Goal: Task Accomplishment & Management: Use online tool/utility

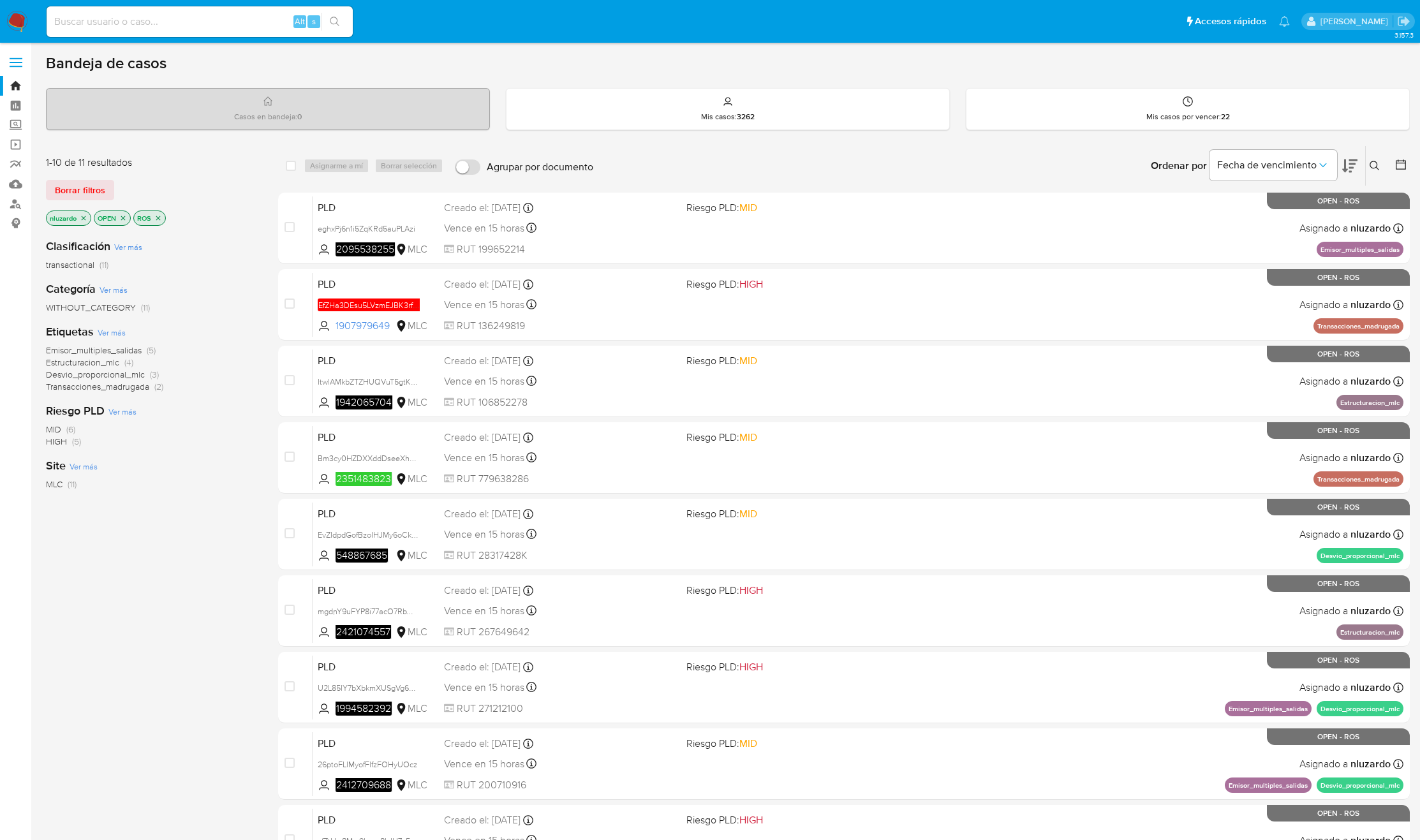
click at [224, 379] on div "Emisor_multiples_salidas (5) Estructuracion_mlc (4) Desvio_proporcional_mlc (3)…" at bounding box center [152, 369] width 212 height 49
drag, startPoint x: 398, startPoint y: 329, endPoint x: 250, endPoint y: 448, distance: 189.9
click at [250, 447] on div "1-10 de 11 resultados Borrar filtros nluzardo OPEN ROS Clasificación Ver más tr…" at bounding box center [728, 572] width 1363 height 853
click at [250, 448] on div "Clasificación Ver más transactional (11) Categoría Ver más WITHOUT_CATEGORY (11…" at bounding box center [152, 445] width 212 height 434
click at [228, 605] on div "Clasificación Ver más transactional (11) Categoría Ver más WITHOUT_CATEGORY (11…" at bounding box center [152, 445] width 212 height 434
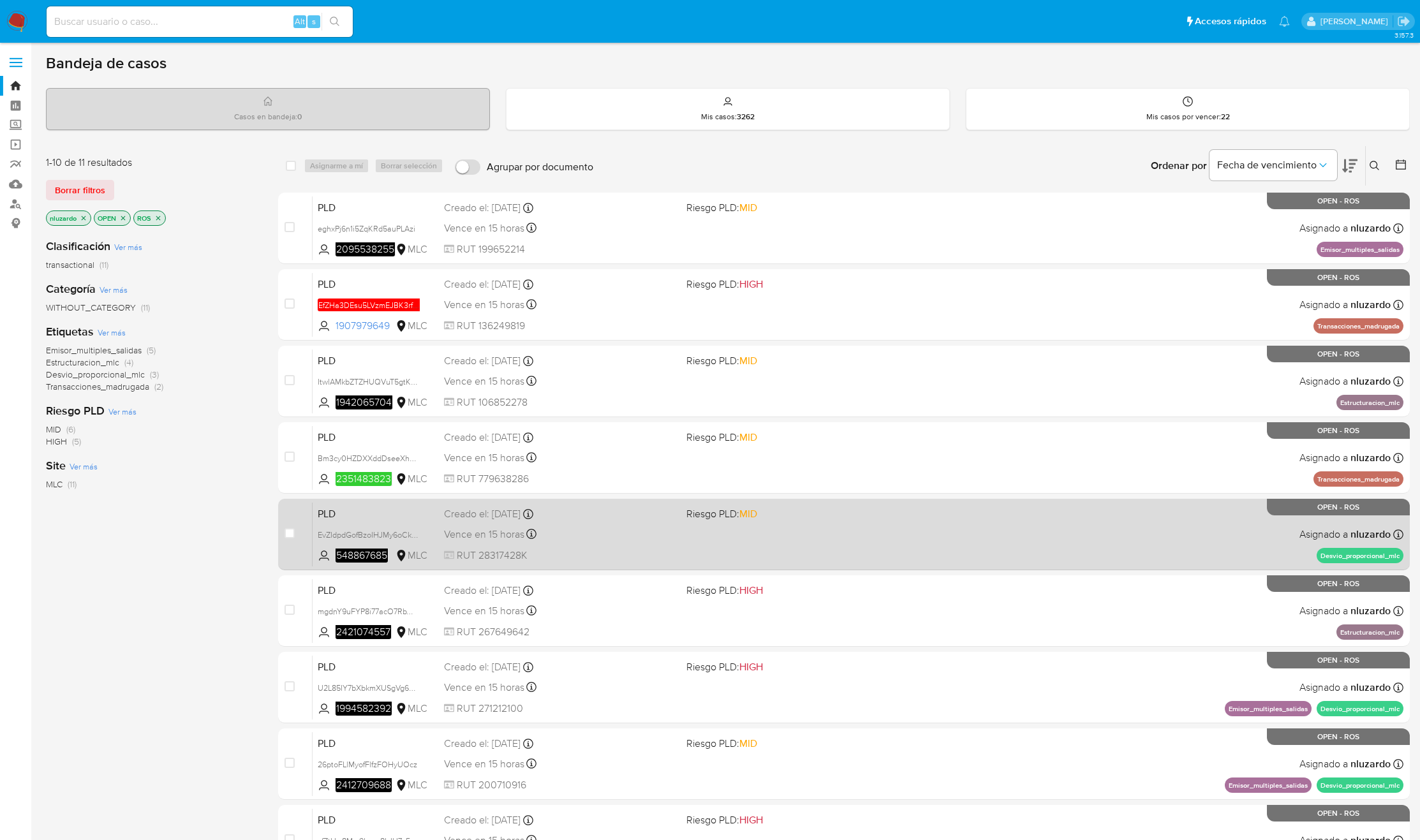
scroll to position [166, 0]
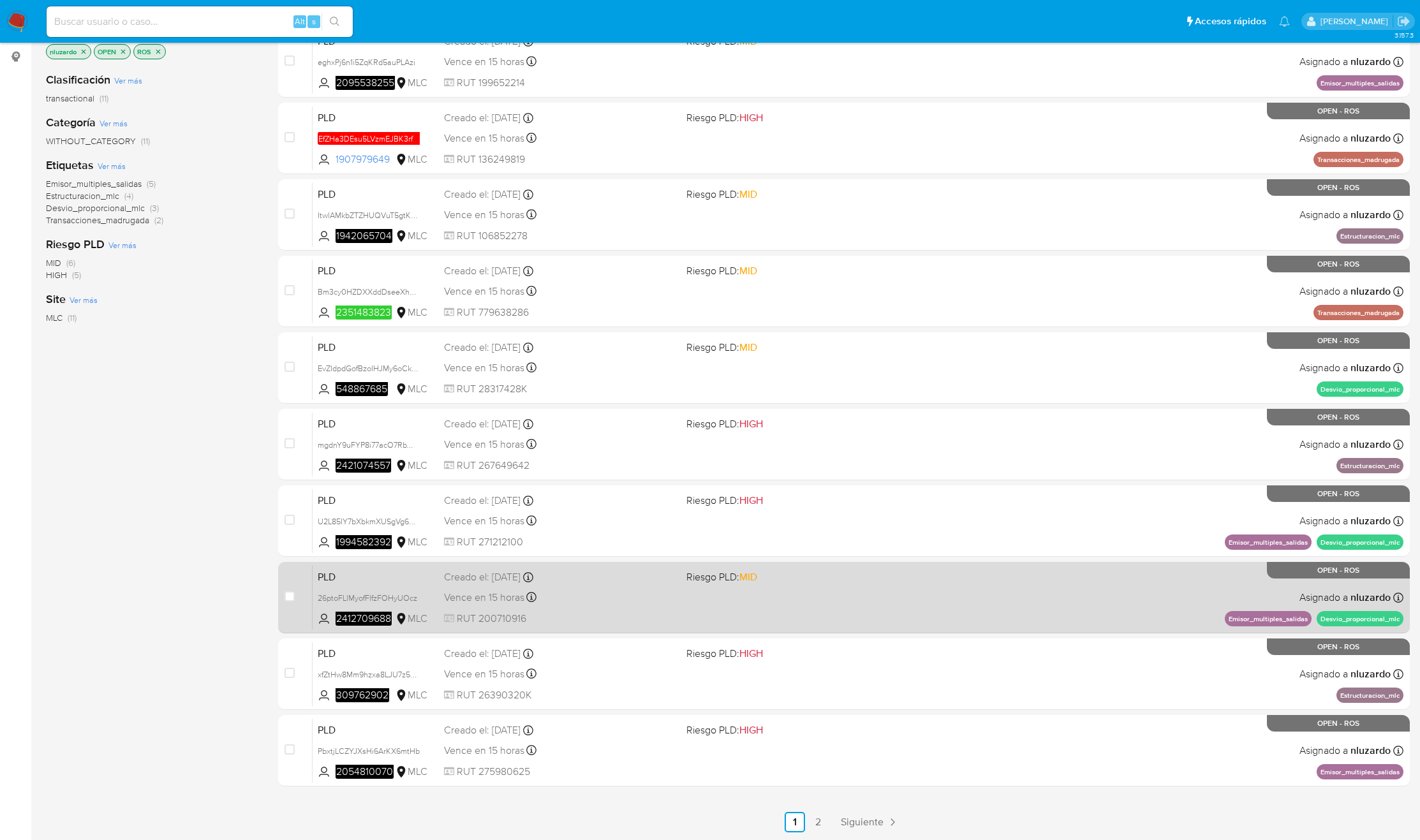
drag, startPoint x: 821, startPoint y: 822, endPoint x: 822, endPoint y: 784, distance: 38.0
click at [821, 822] on link "2" at bounding box center [818, 822] width 20 height 20
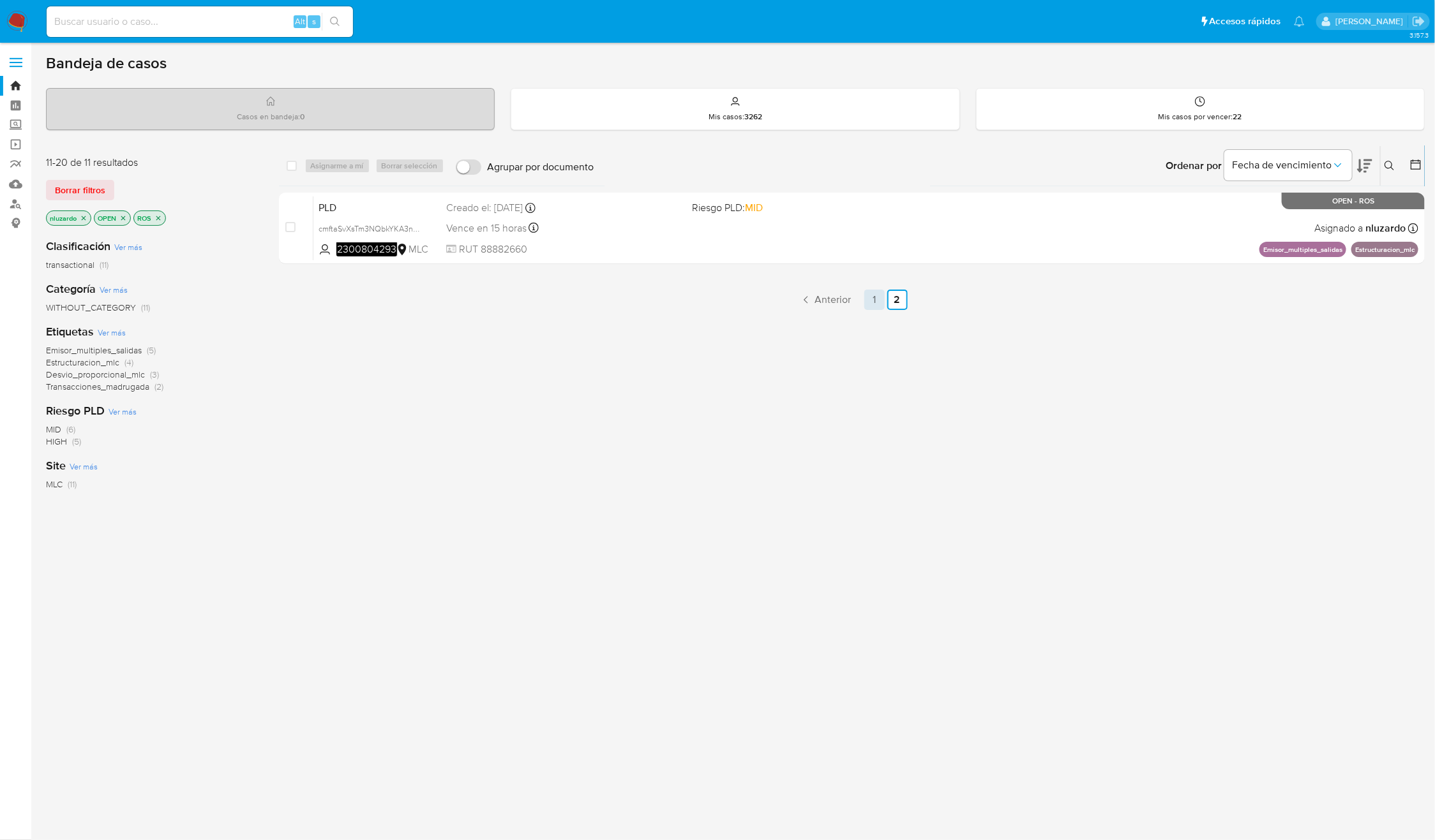
click at [883, 298] on link "1" at bounding box center [874, 300] width 20 height 20
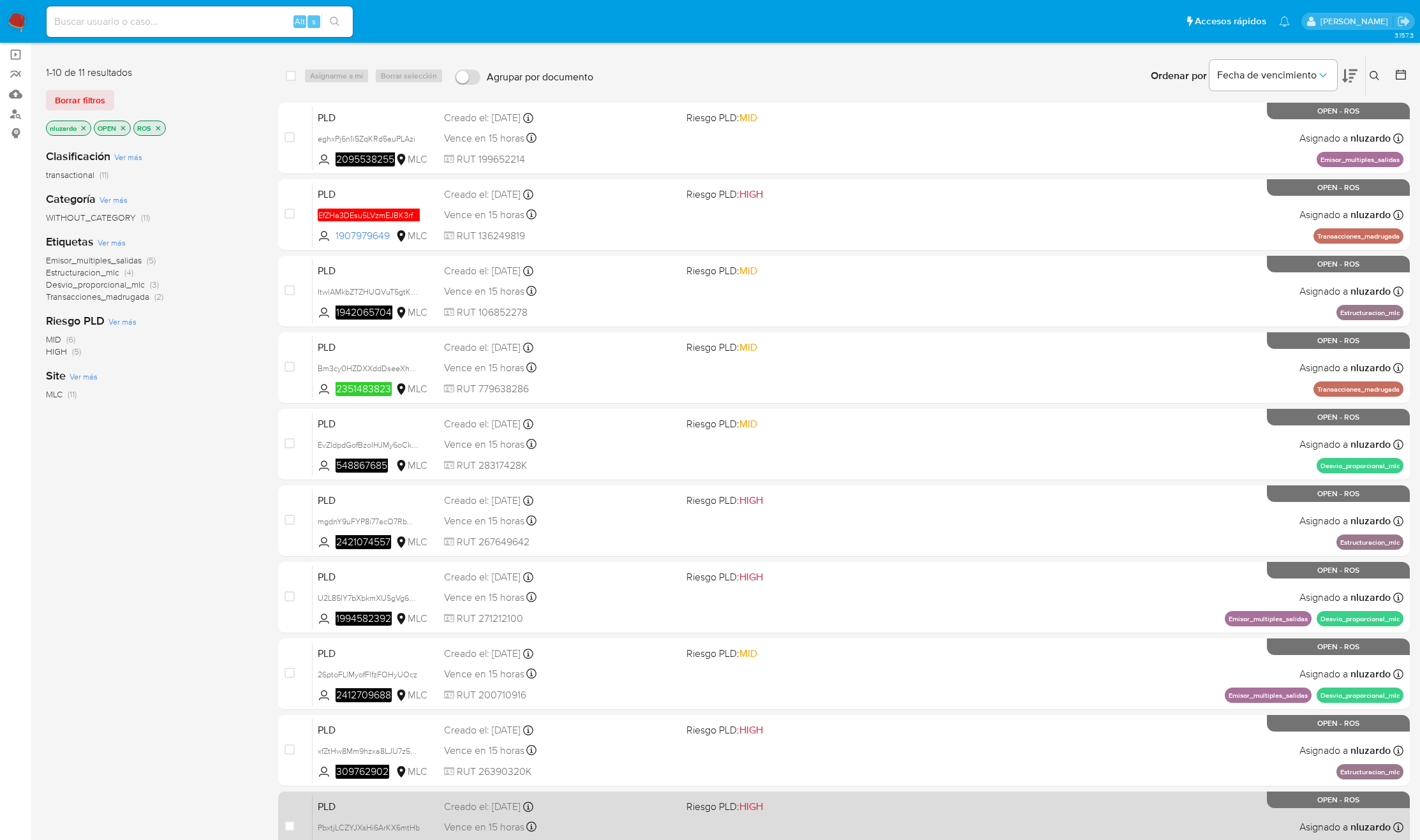
scroll to position [166, 0]
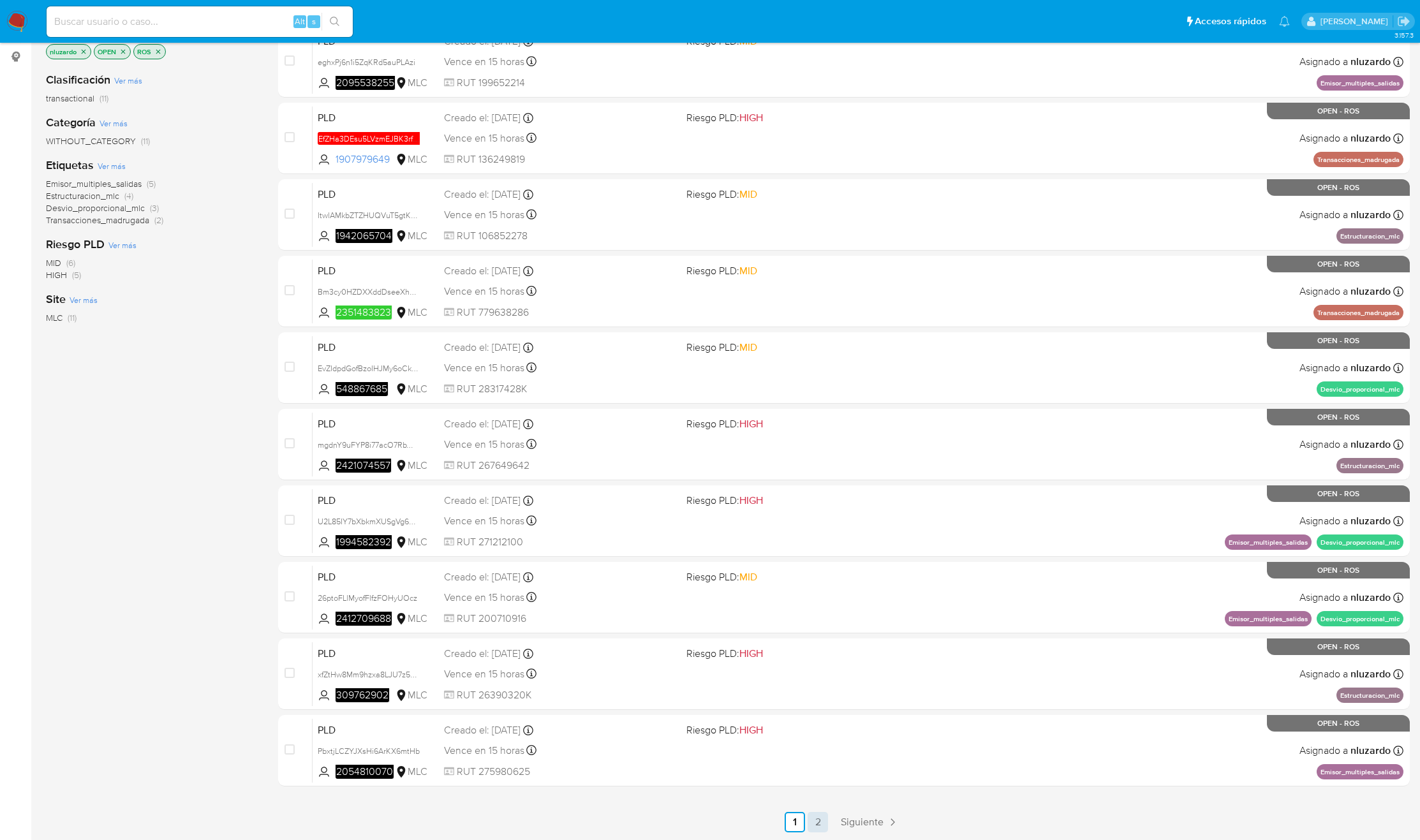
click at [816, 818] on link "2" at bounding box center [818, 822] width 20 height 20
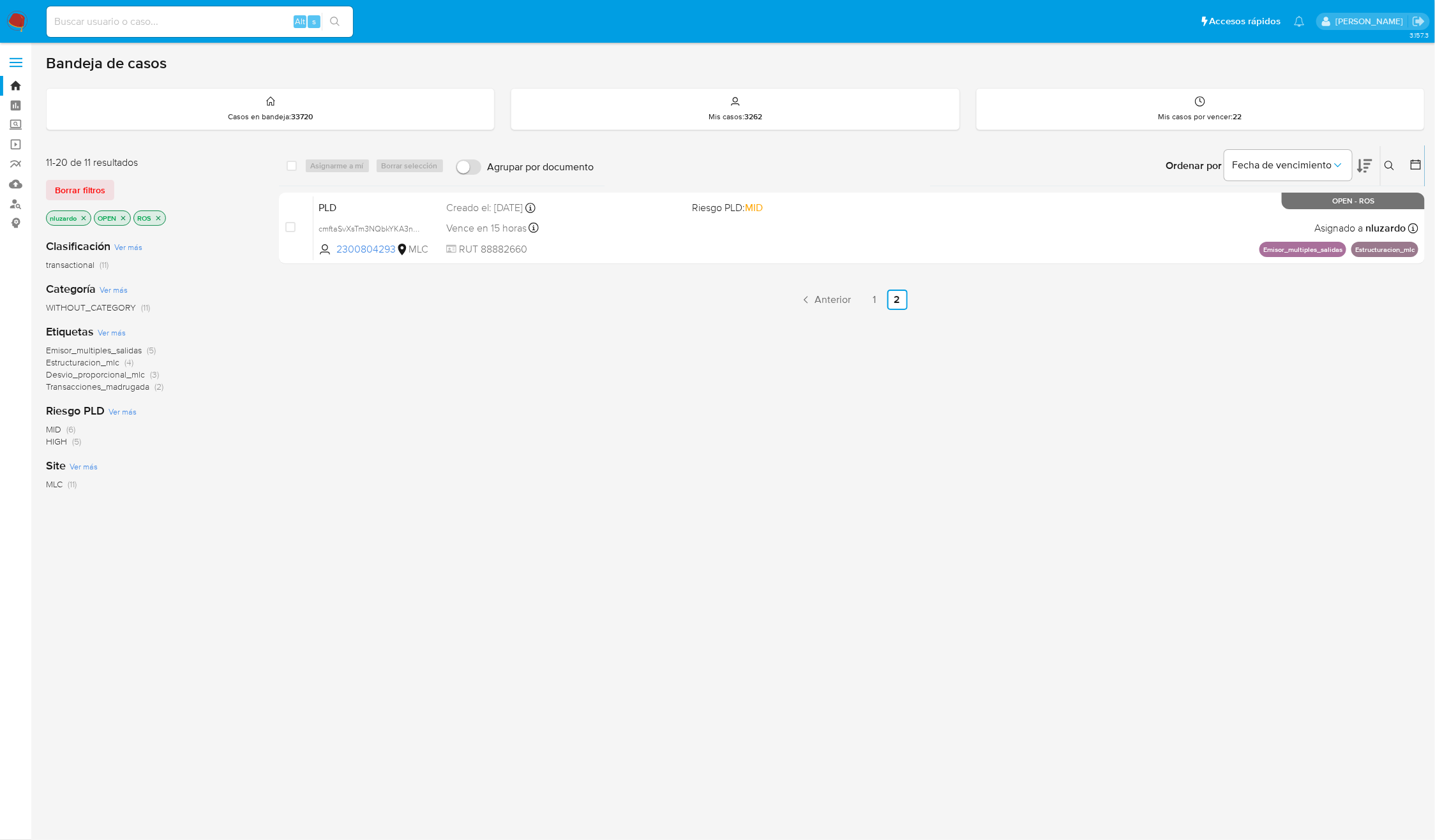
click at [634, 469] on div "select-all-cases-checkbox Asignarme a mí Borrar selección Agrupar por documento…" at bounding box center [851, 434] width 1146 height 578
click at [726, 387] on div "select-all-cases-checkbox Asignarme a mí Borrar selección Agrupar por documento…" at bounding box center [851, 434] width 1146 height 578
click at [911, 436] on div "select-all-cases-checkbox Asignarme a mí Borrar selección Agrupar por documento…" at bounding box center [851, 434] width 1146 height 578
click at [1217, 346] on div "select-all-cases-checkbox Asignarme a mí Borrar selección Agrupar por documento…" at bounding box center [851, 434] width 1146 height 578
click at [866, 305] on link "1" at bounding box center [874, 300] width 20 height 20
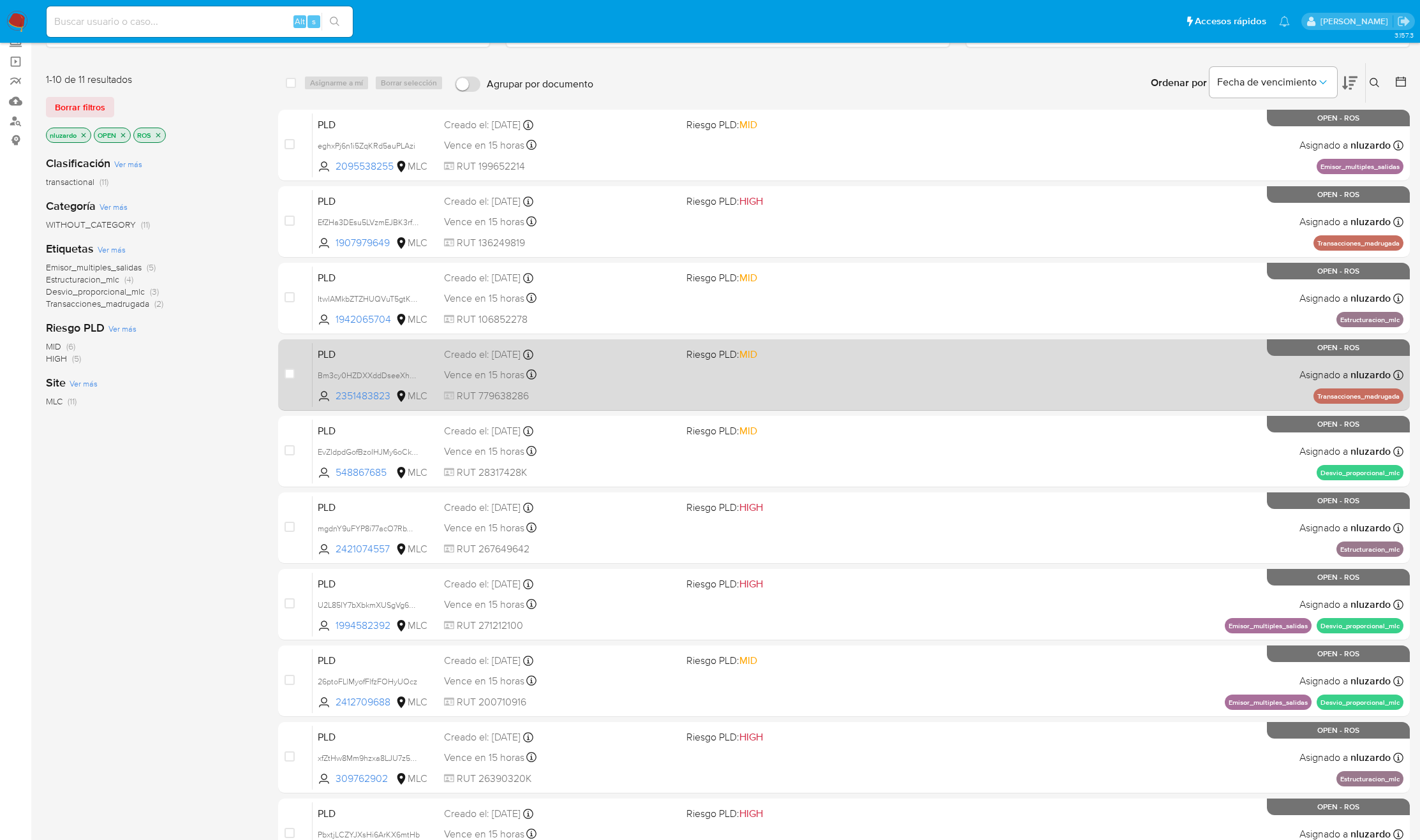
scroll to position [166, 0]
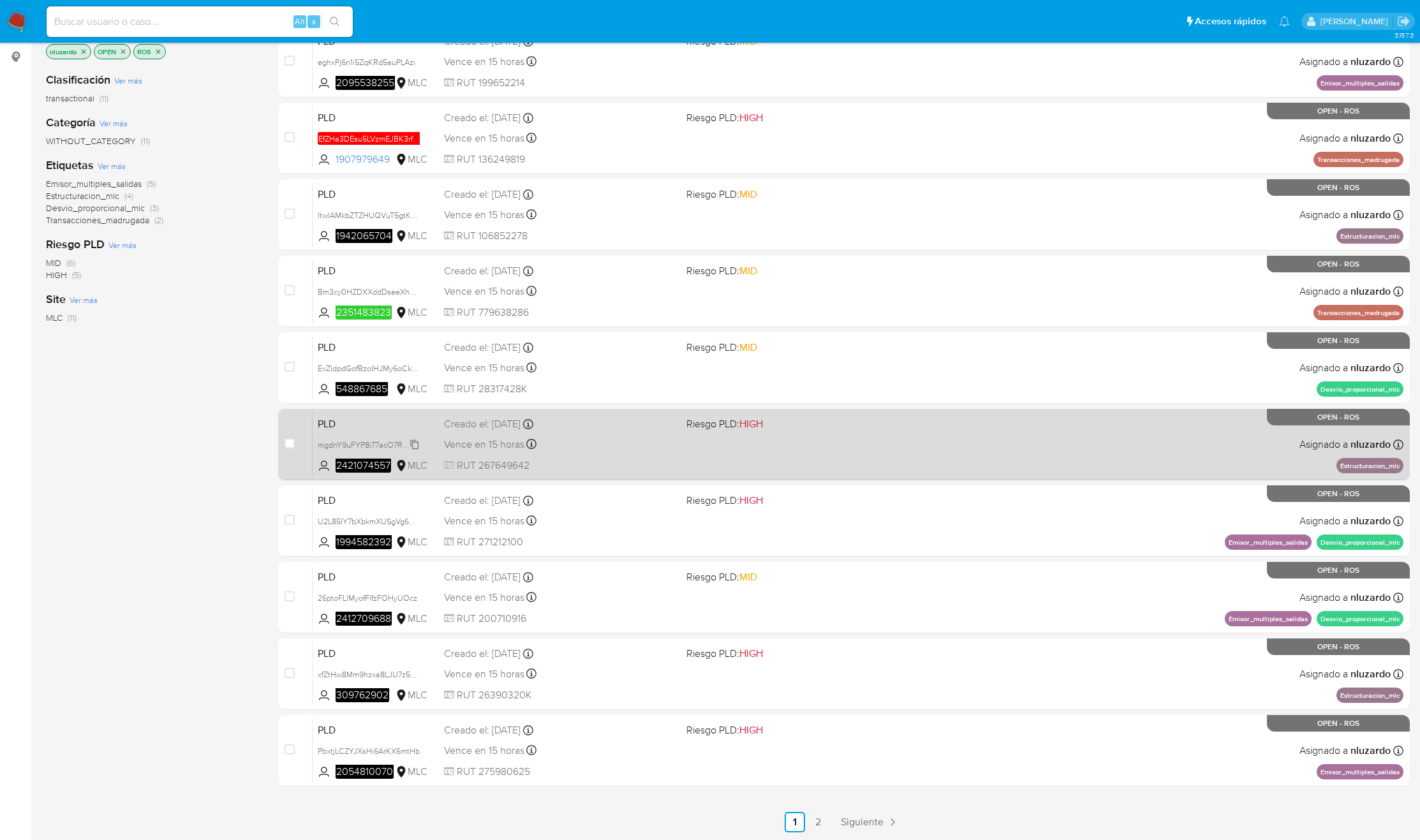
drag, startPoint x: 236, startPoint y: 439, endPoint x: 400, endPoint y: 450, distance: 164.4
click at [236, 439] on div "Clasificación Ver más transactional (11) Categoría Ver más WITHOUT_CATEGORY (11…" at bounding box center [152, 279] width 212 height 434
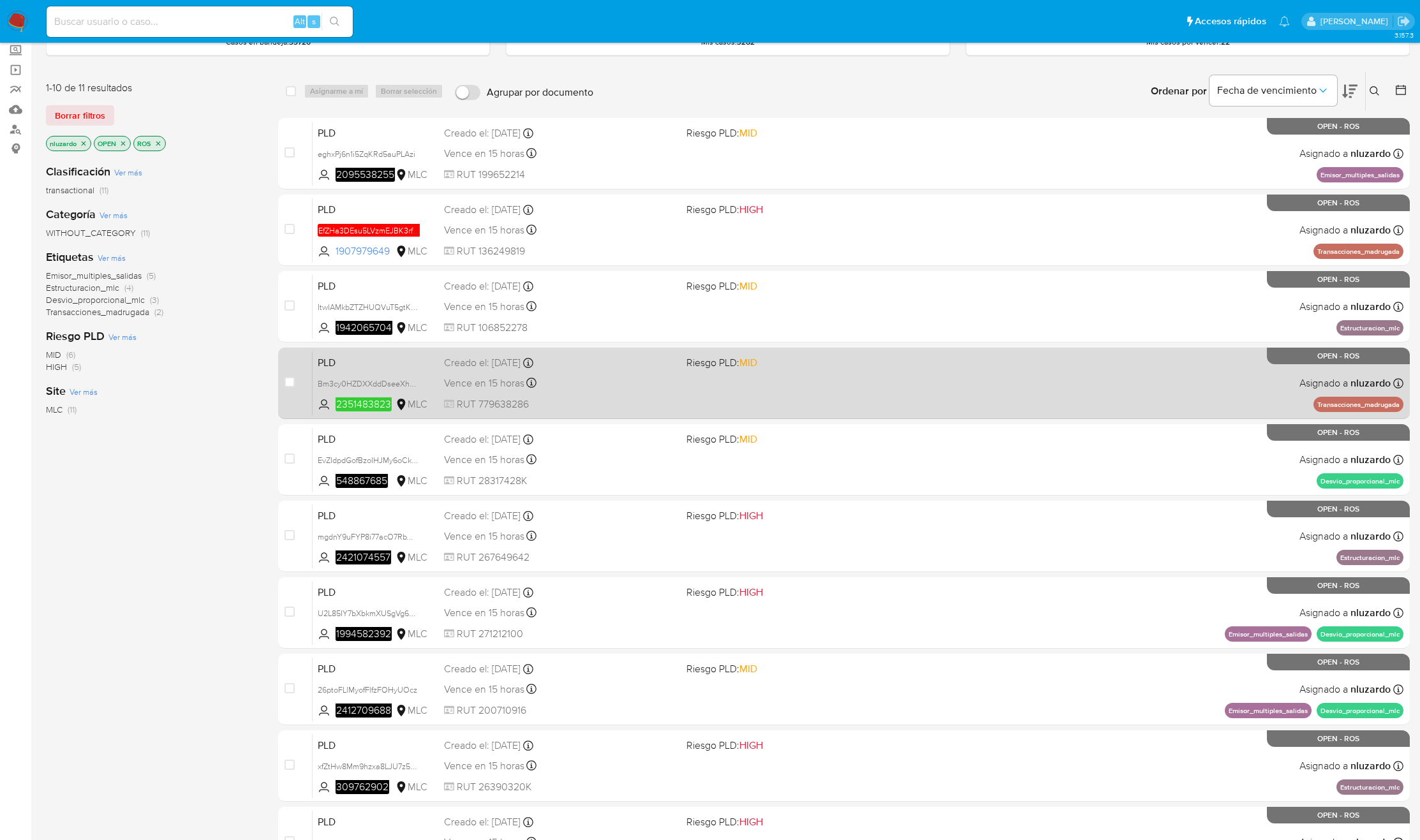
scroll to position [71, 0]
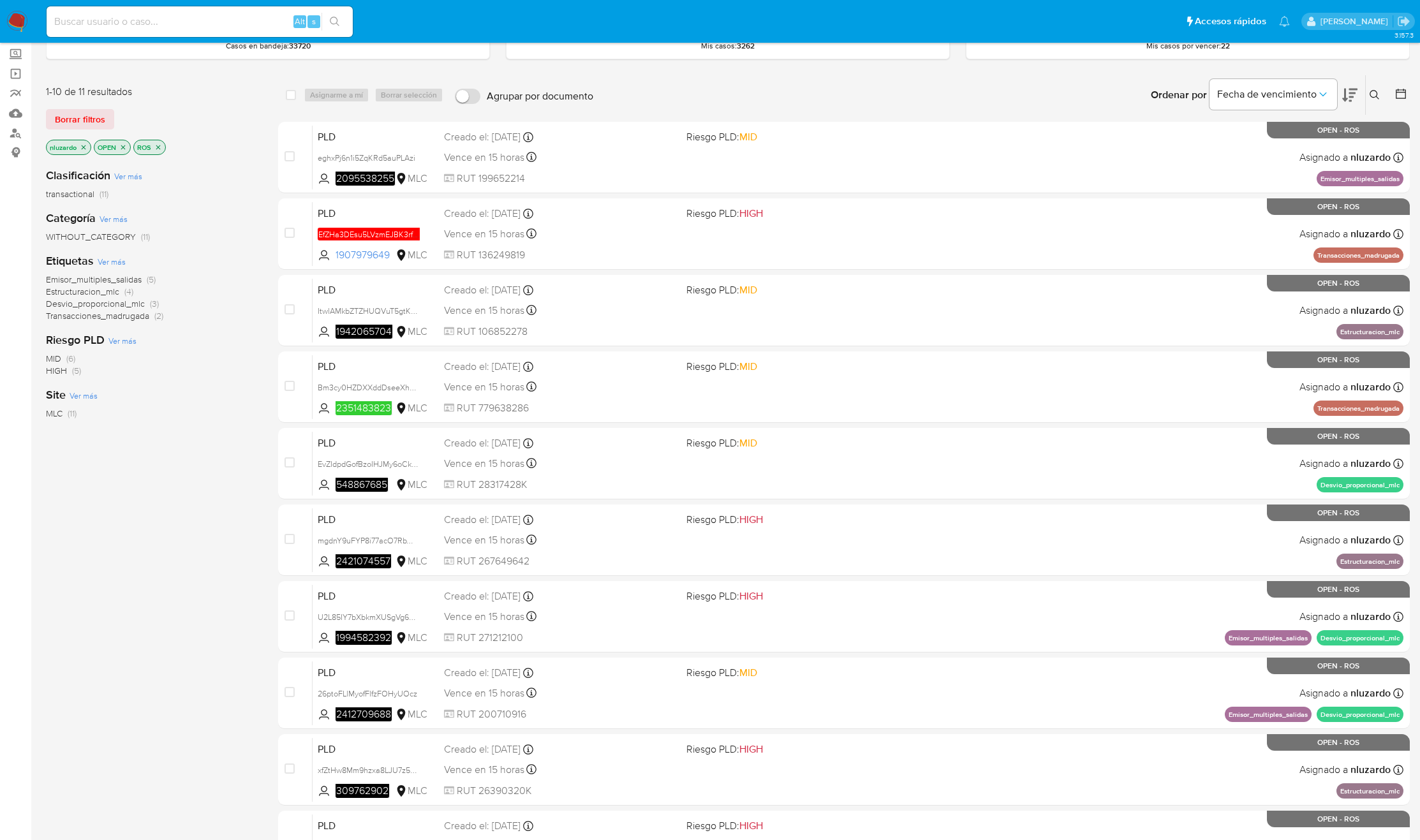
drag, startPoint x: 408, startPoint y: 393, endPoint x: 138, endPoint y: 491, distance: 287.2
click at [138, 491] on div "1-10 de 11 resultados Borrar filtros nluzardo OPEN ROS Clasificación Ver más tr…" at bounding box center [728, 501] width 1363 height 853
click at [138, 491] on div "Clasificación Ver más transactional (11) Categoría Ver más WITHOUT_CATEGORY (11…" at bounding box center [152, 374] width 212 height 434
drag, startPoint x: 399, startPoint y: 410, endPoint x: 192, endPoint y: 576, distance: 265.3
click at [193, 574] on div "1-10 de 11 resultados Borrar filtros nluzardo OPEN ROS Clasificación Ver más tr…" at bounding box center [728, 501] width 1363 height 853
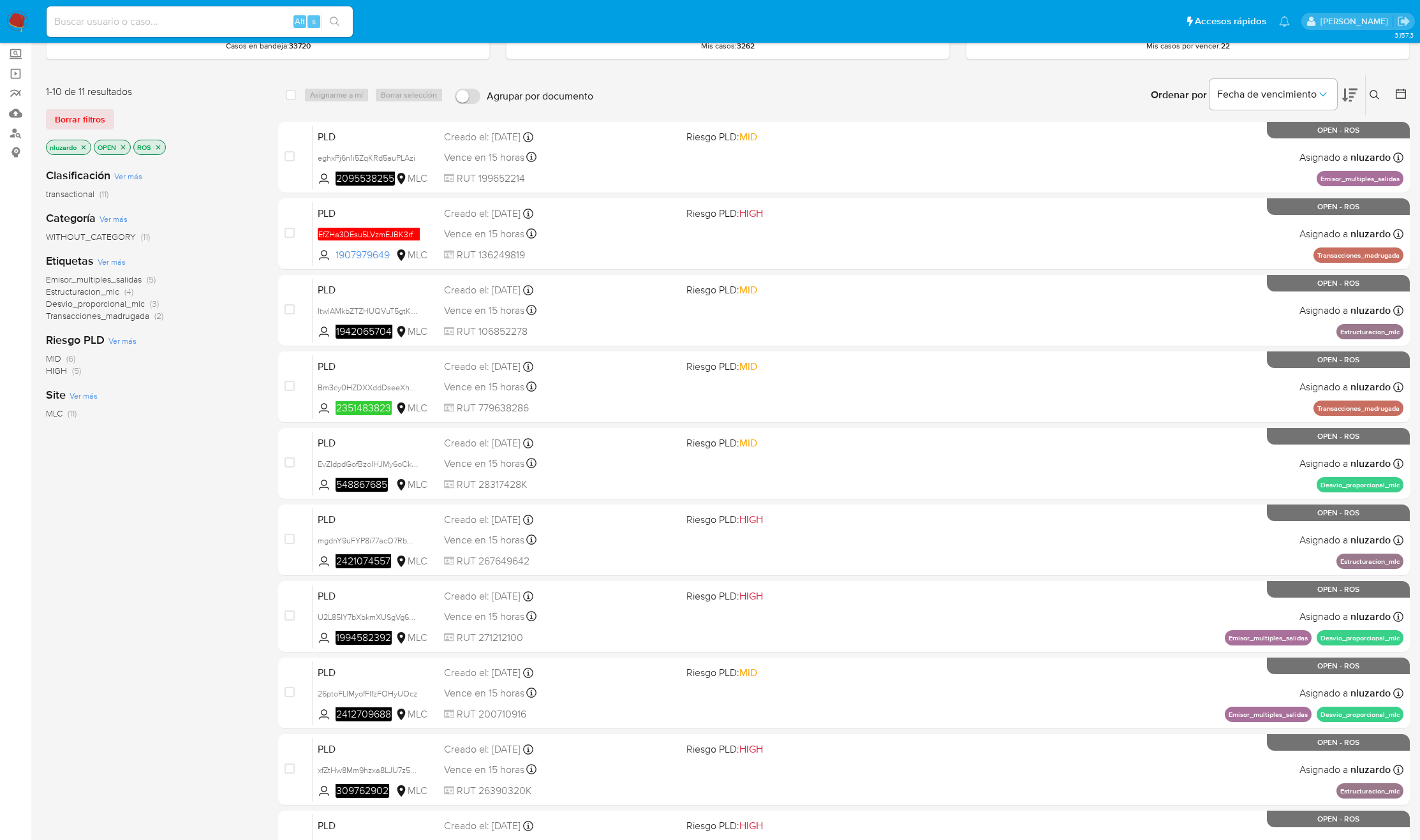
click at [192, 579] on div "Clasificación Ver más transactional (11) Categoría Ver más WITHOUT_CATEGORY (11…" at bounding box center [152, 374] width 212 height 434
drag, startPoint x: 155, startPoint y: 479, endPoint x: 165, endPoint y: 479, distance: 10.0
click at [155, 479] on div "Clasificación Ver más transactional (11) Categoría Ver más WITHOUT_CATEGORY (11…" at bounding box center [152, 374] width 212 height 434
drag, startPoint x: 395, startPoint y: 253, endPoint x: 249, endPoint y: 403, distance: 209.3
click at [250, 400] on div "1-10 de 11 resultados Borrar filtros nluzardo OPEN ROS Clasificación Ver más tr…" at bounding box center [728, 501] width 1363 height 853
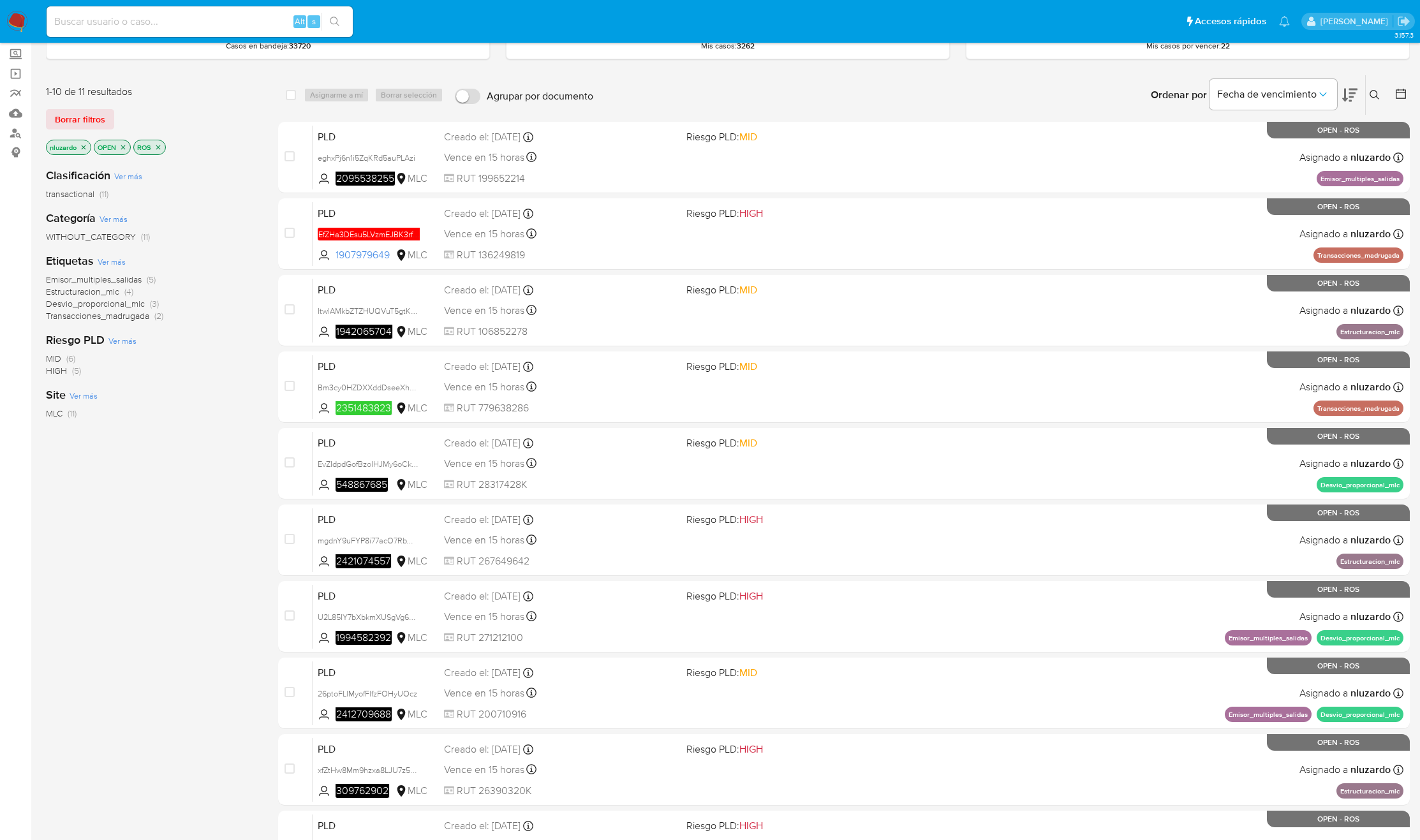
click at [249, 403] on div "Site Ver más MLC (11)" at bounding box center [152, 403] width 212 height 32
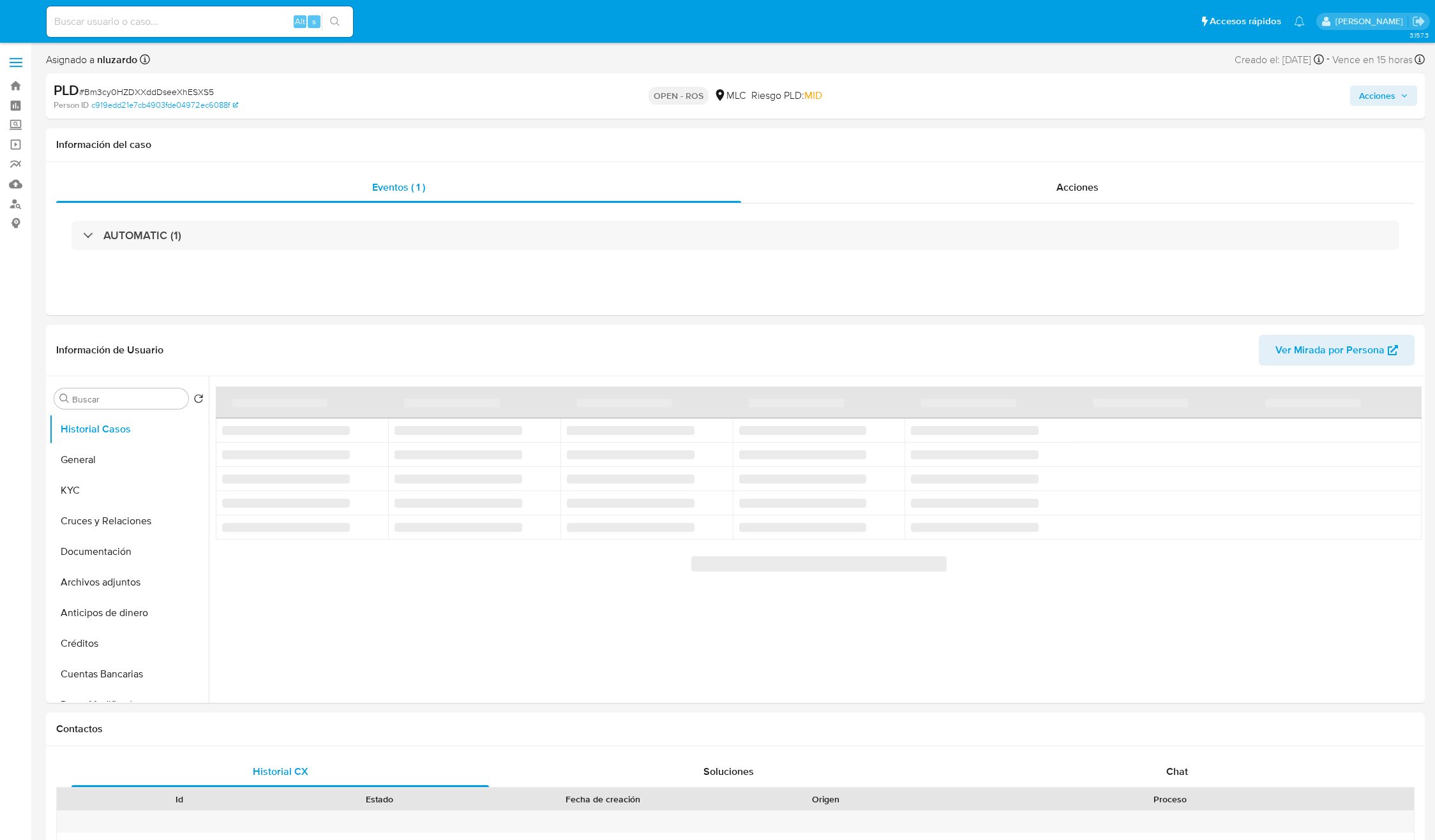
select select "10"
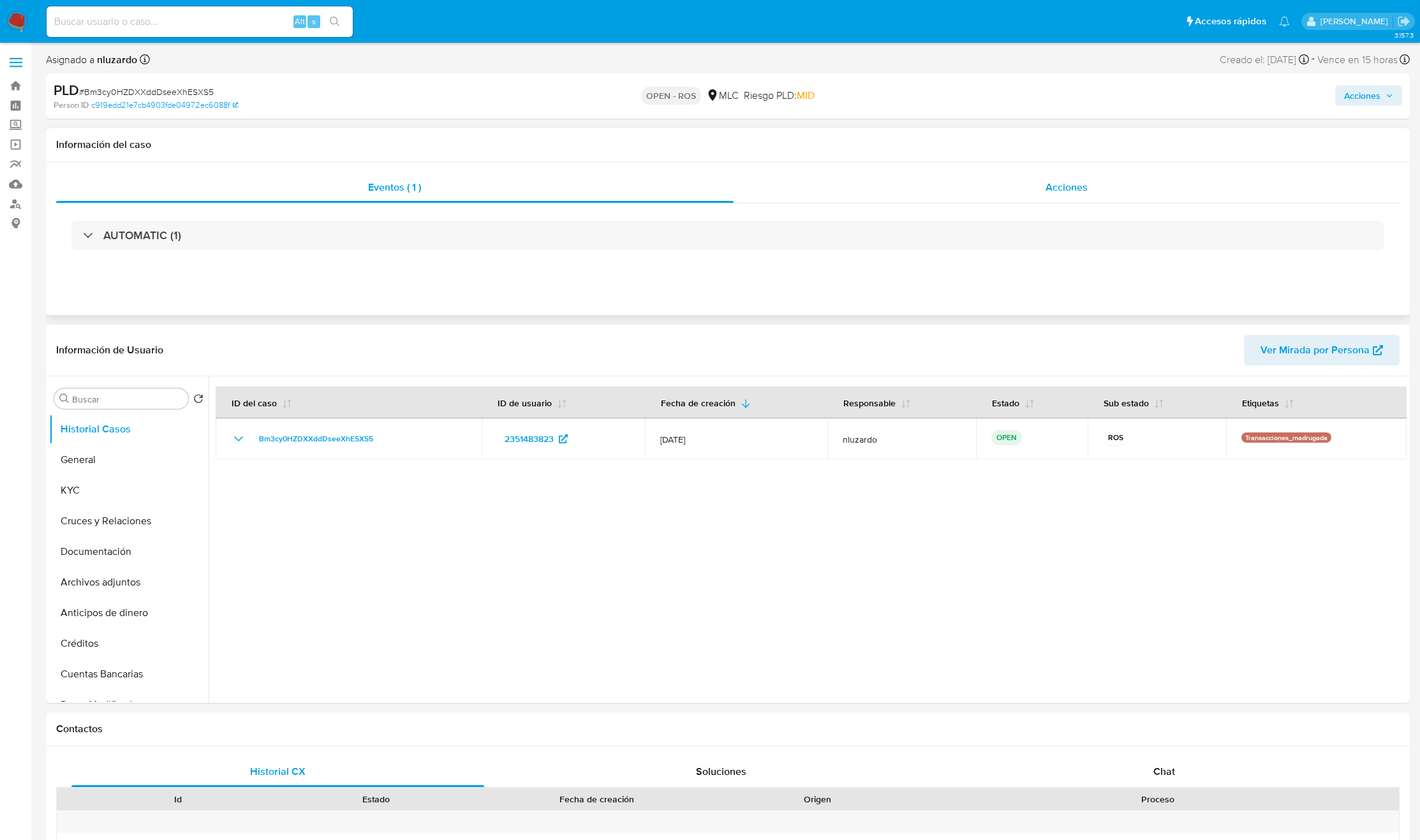
click at [1073, 189] on span "Acciones" at bounding box center [1067, 187] width 42 height 15
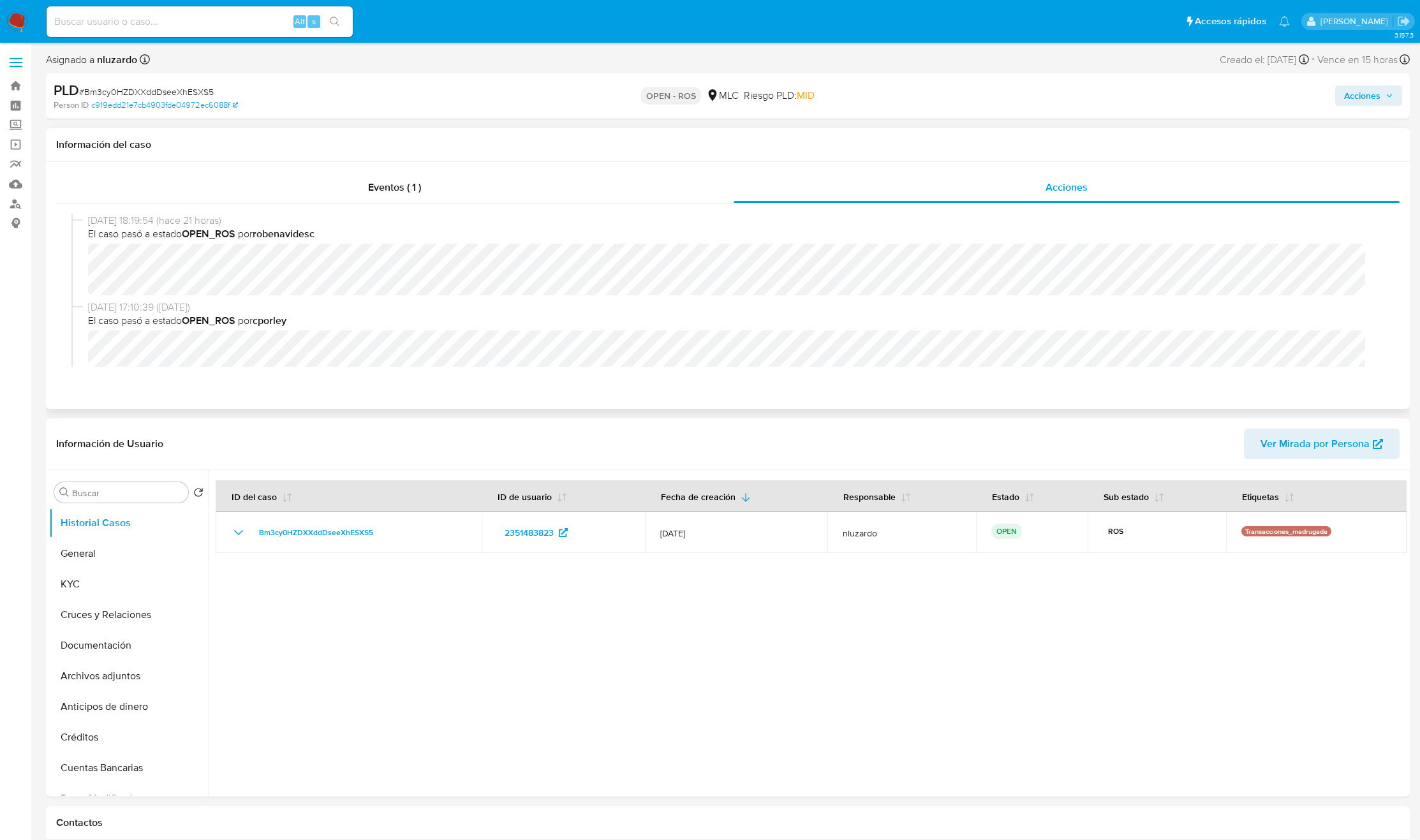
click at [980, 298] on div "08/09/2025 18:19:54 (hace 21 horas) El caso pasó a estado OPEN_ROS por robenavi…" at bounding box center [728, 257] width 1312 height 87
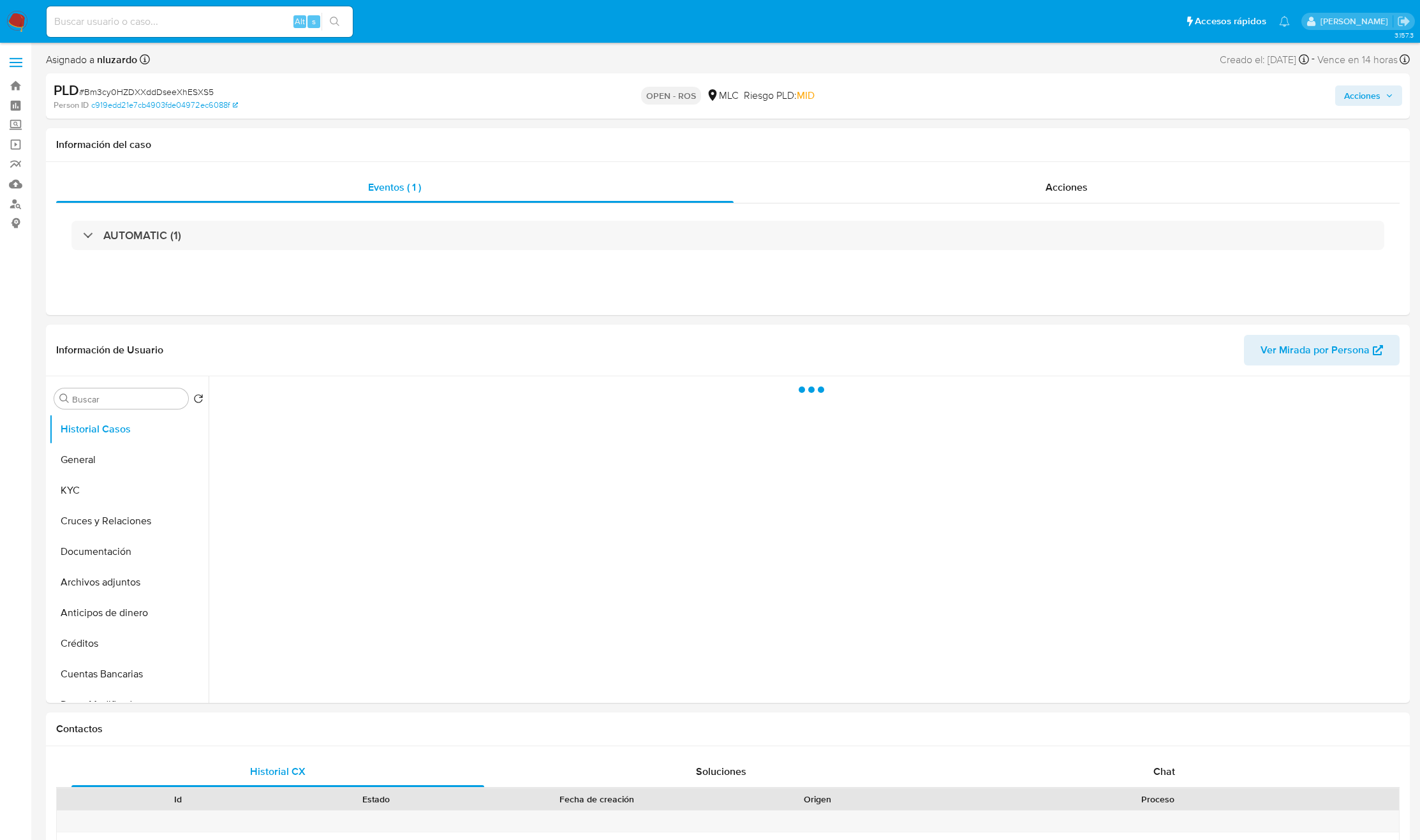
click at [230, 13] on input at bounding box center [199, 21] width 306 height 16
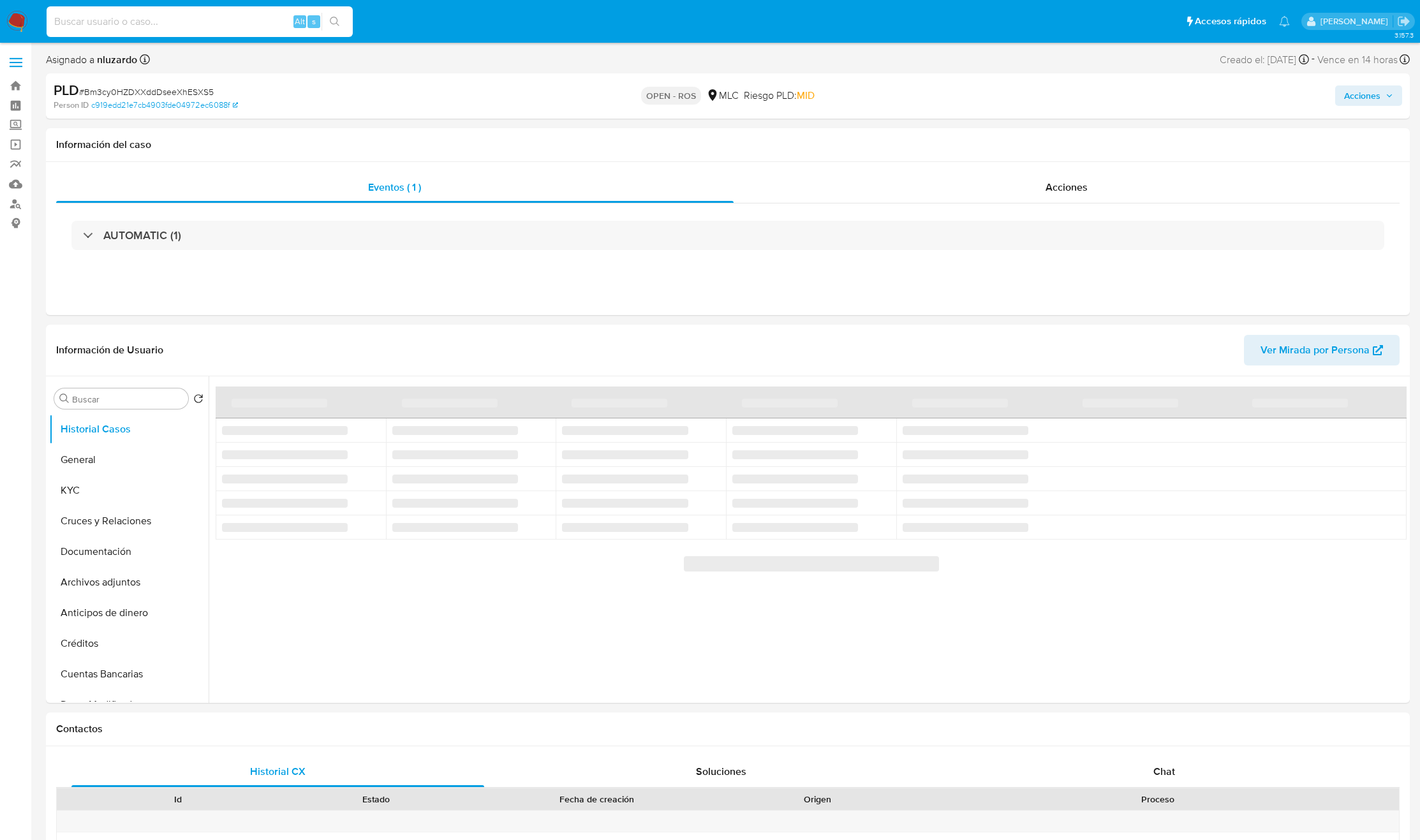
paste input "188488118"
type input "188488118"
select select "10"
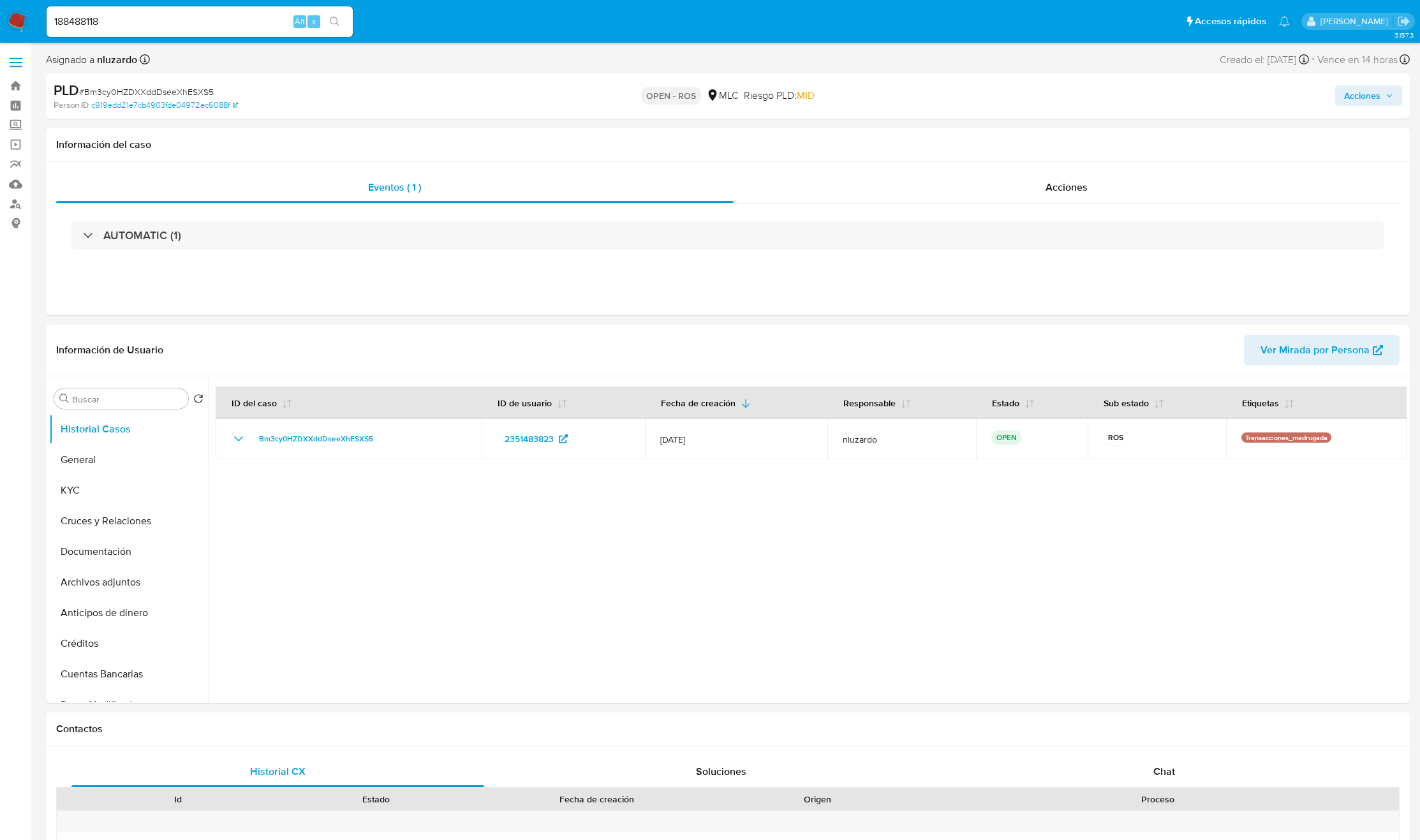
click at [334, 22] on icon "search-icon" at bounding box center [334, 21] width 10 height 10
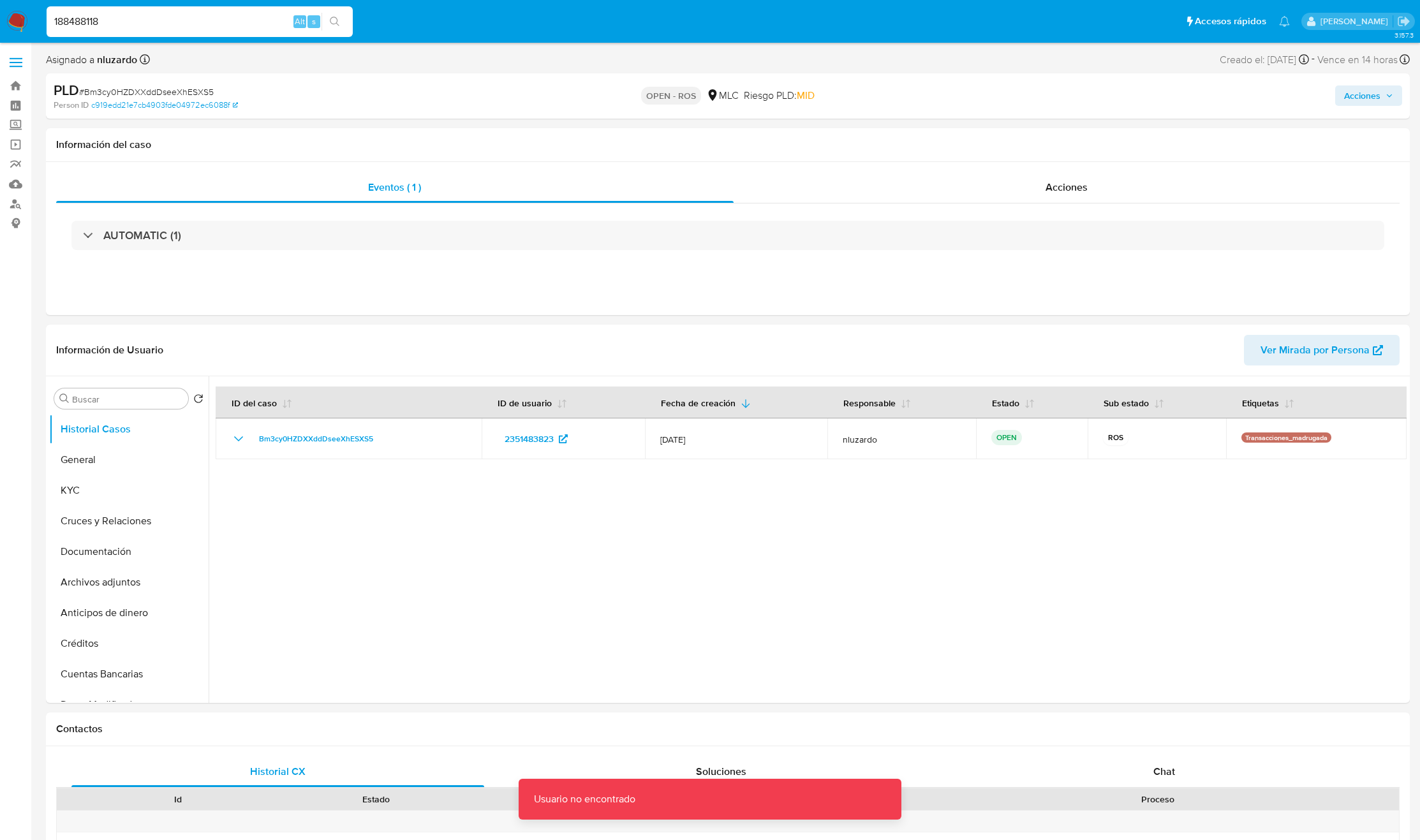
click at [222, 18] on input "188488118" at bounding box center [199, 21] width 306 height 16
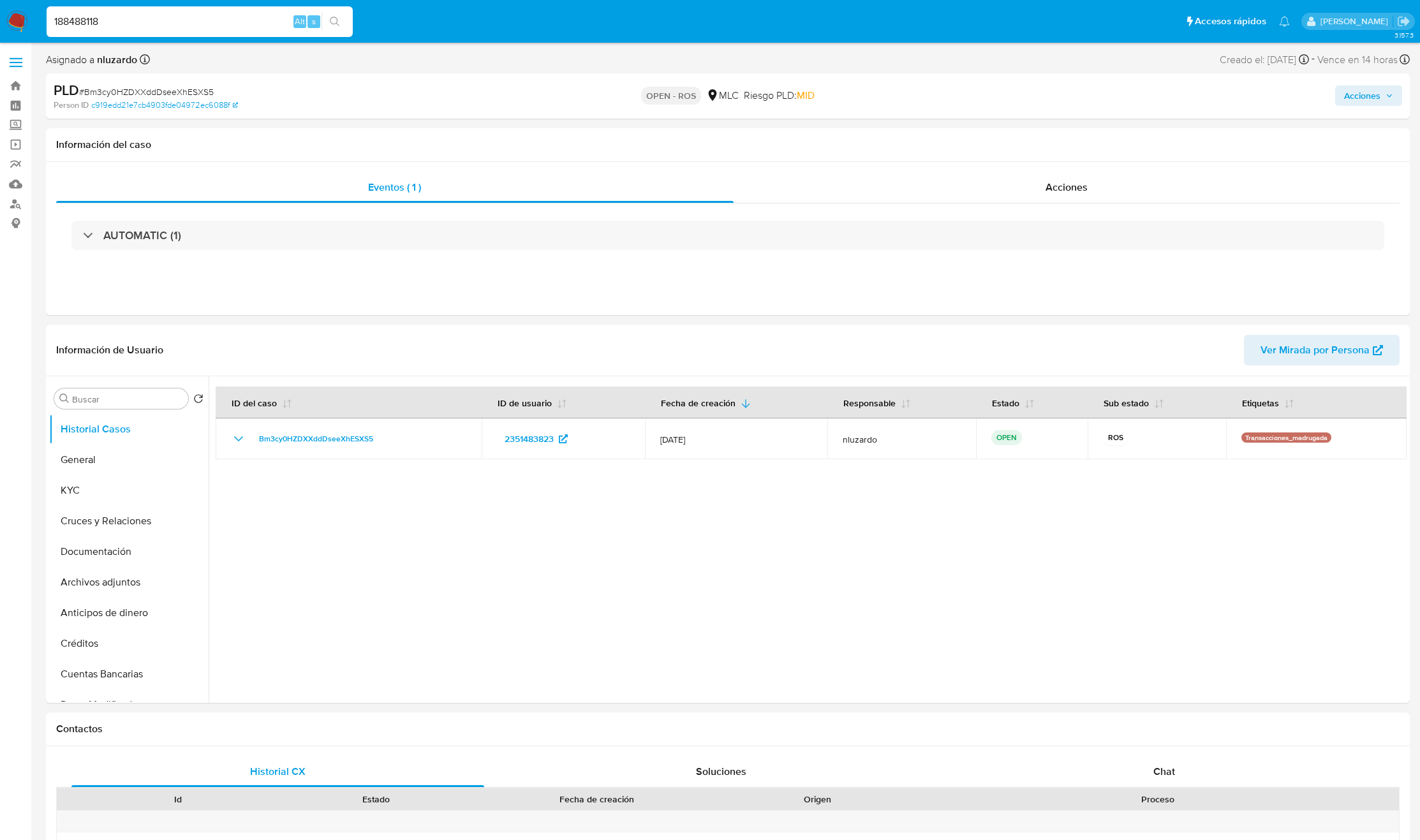
type input "188488118"
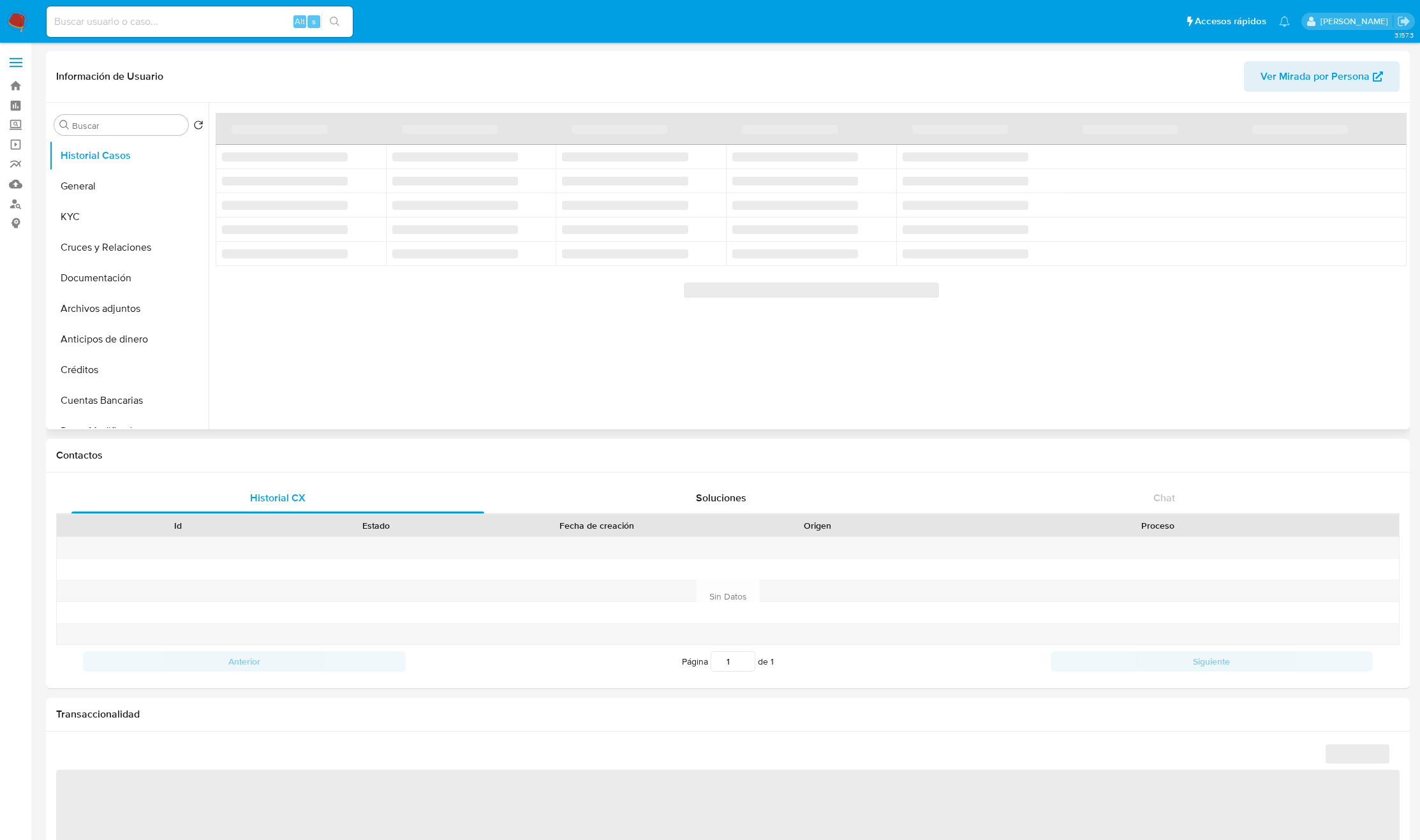
select select "10"
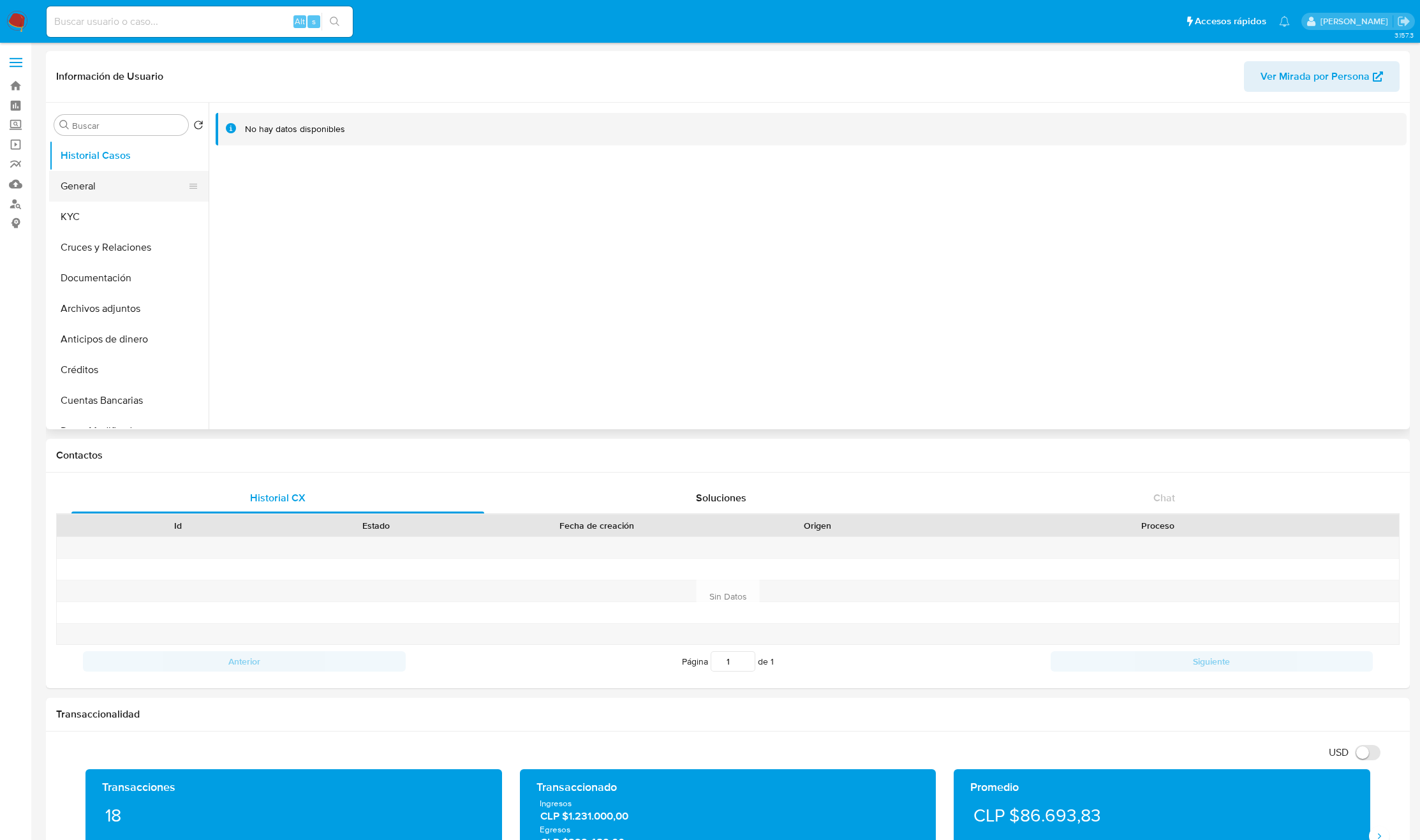
click at [121, 182] on button "General" at bounding box center [124, 186] width 149 height 31
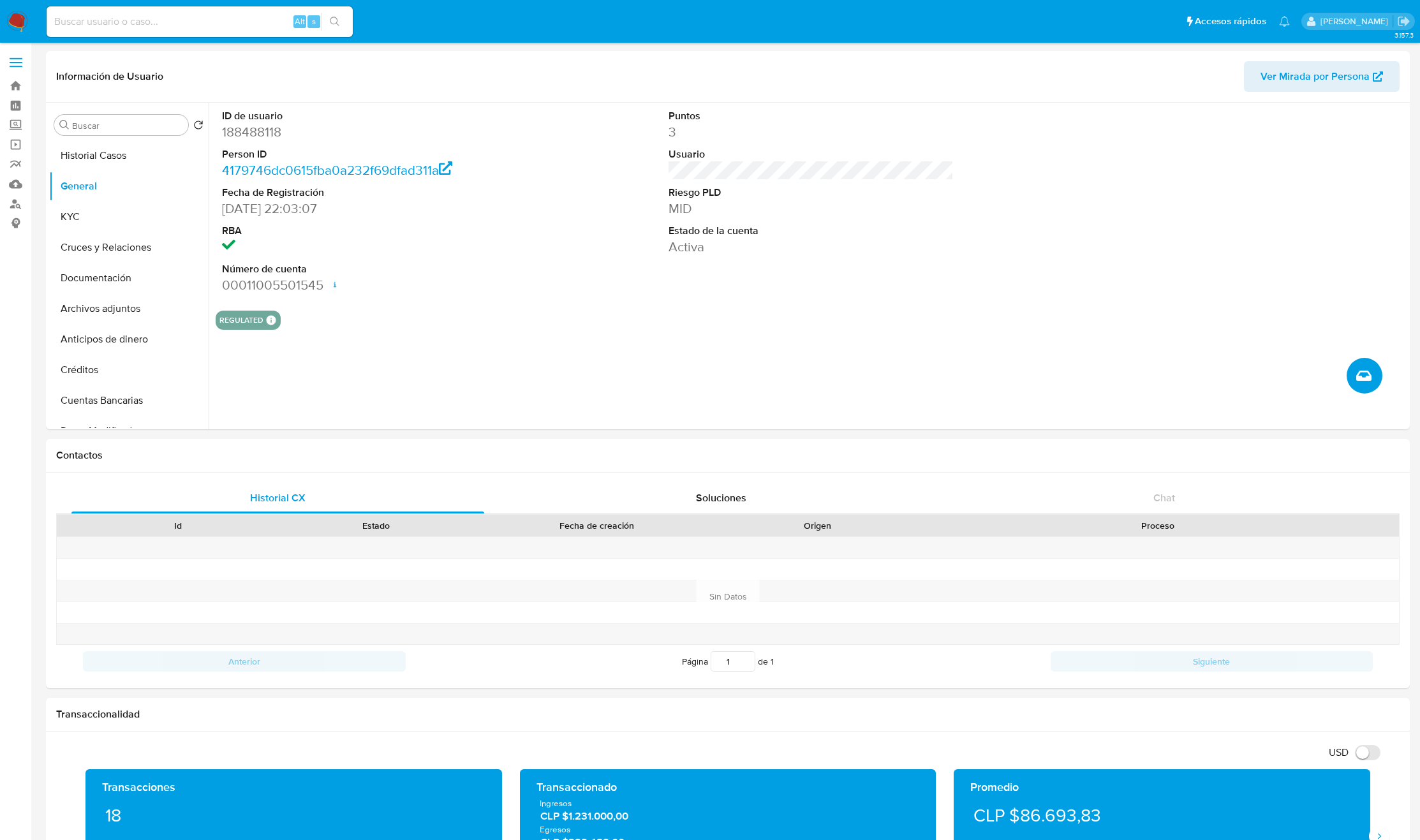
click at [1374, 383] on button "Crear caso manual" at bounding box center [1364, 376] width 36 height 36
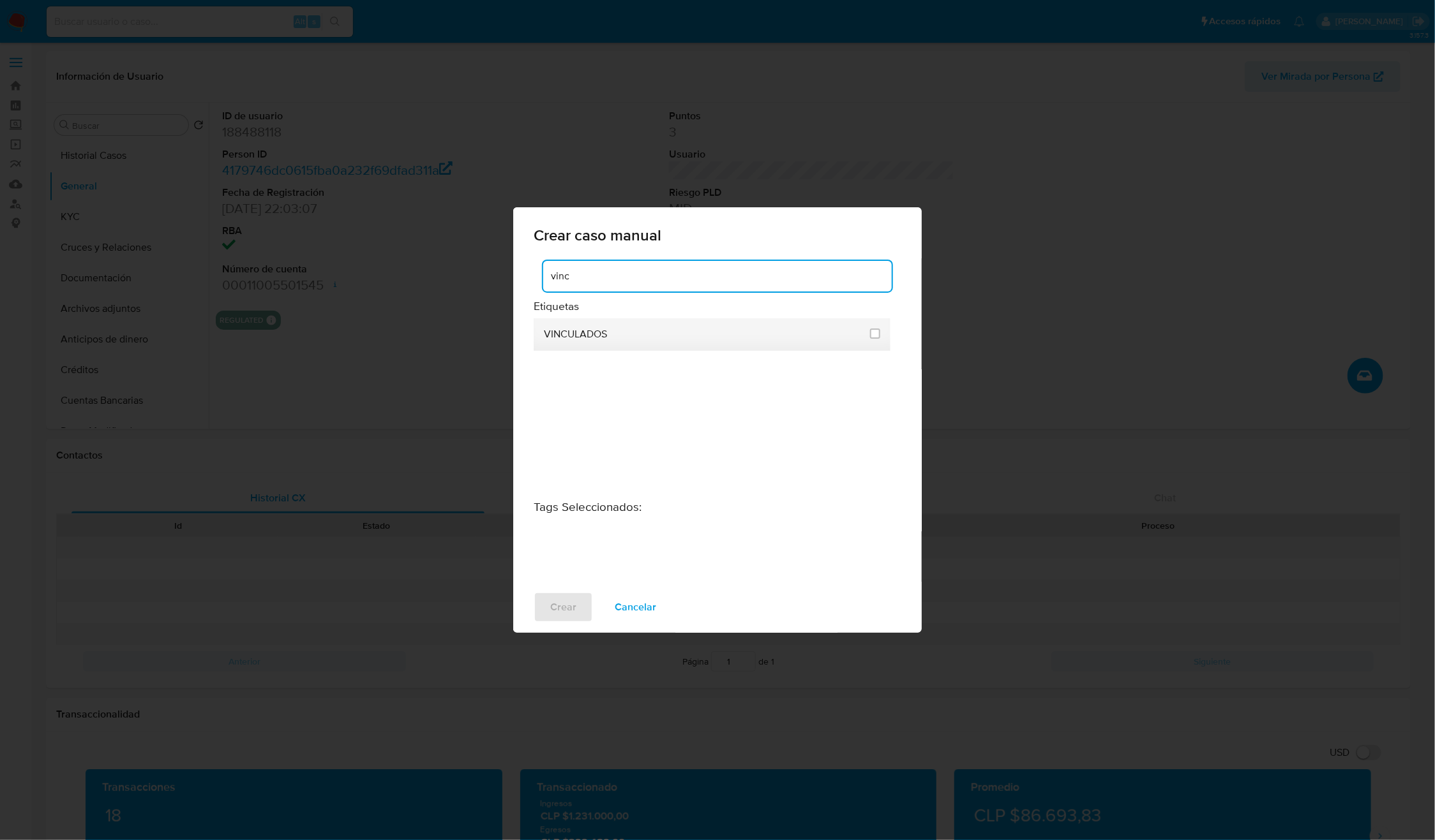
type input "vinc"
click at [584, 335] on span "VINCULADOS" at bounding box center [575, 334] width 63 height 13
click at [873, 334] on input "3307" at bounding box center [874, 333] width 10 height 10
checkbox input "true"
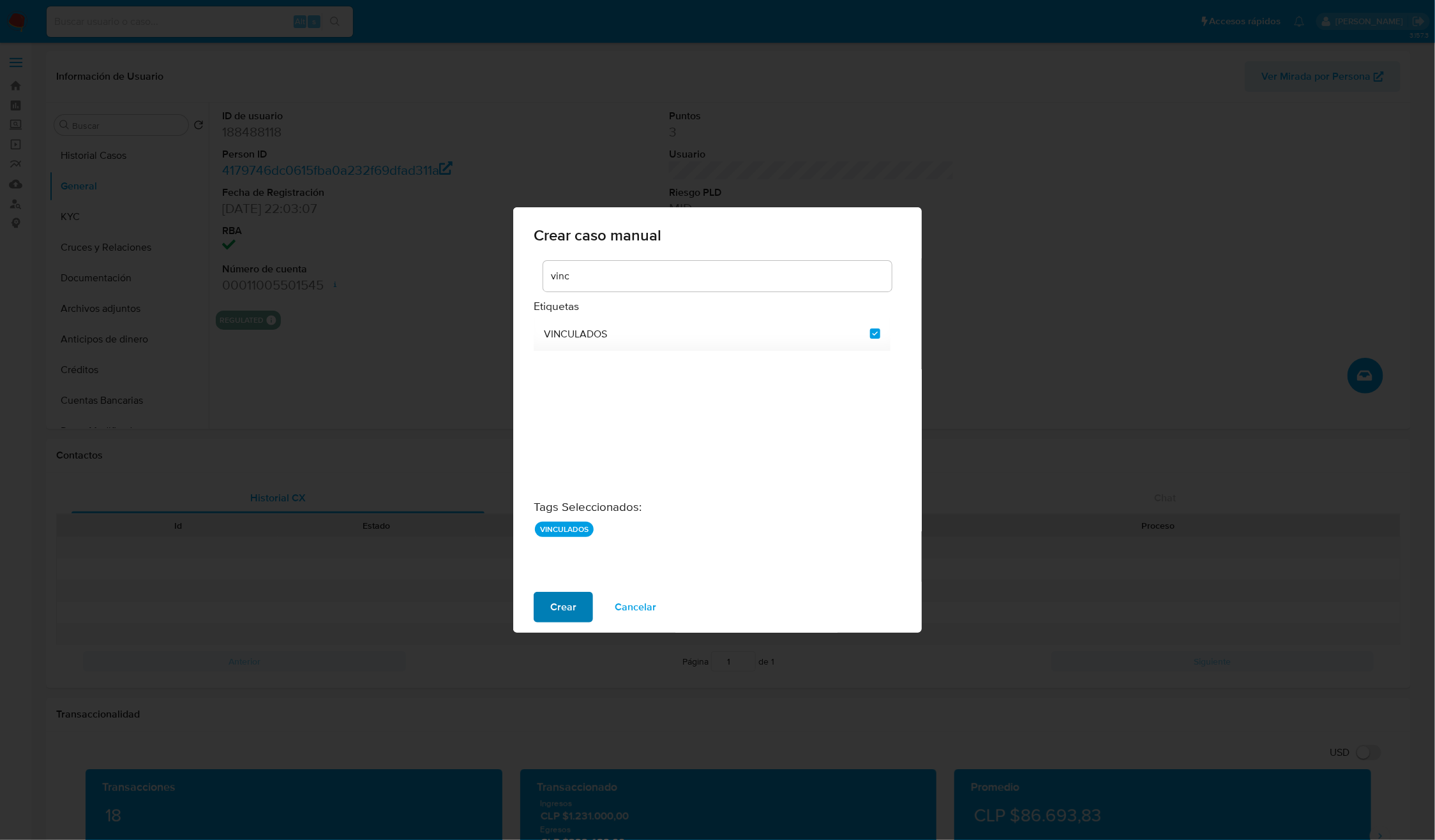
click at [550, 604] on span "Crear" at bounding box center [562, 608] width 26 height 28
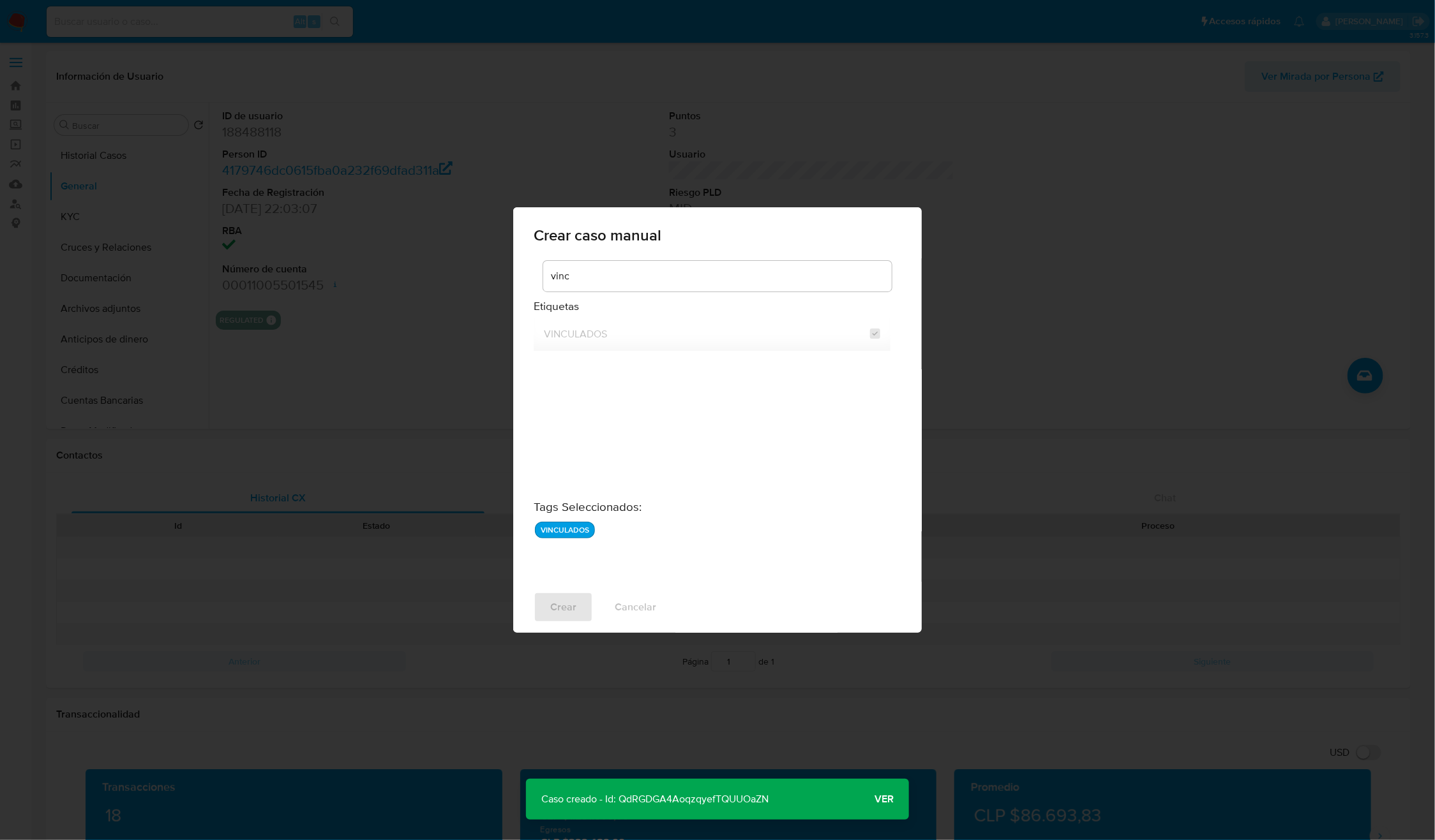
click at [885, 799] on span "Ver" at bounding box center [884, 799] width 19 height 0
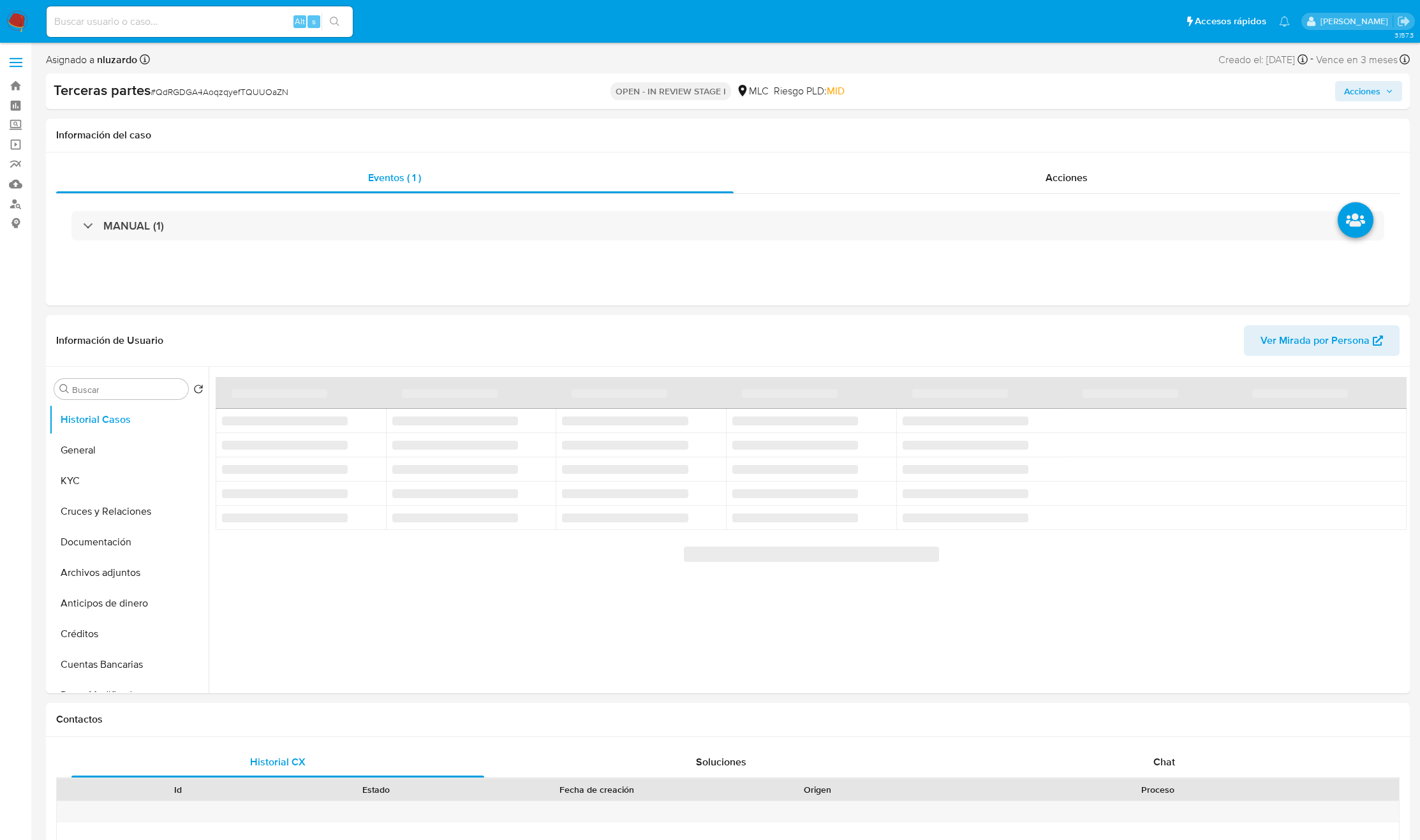
select select "10"
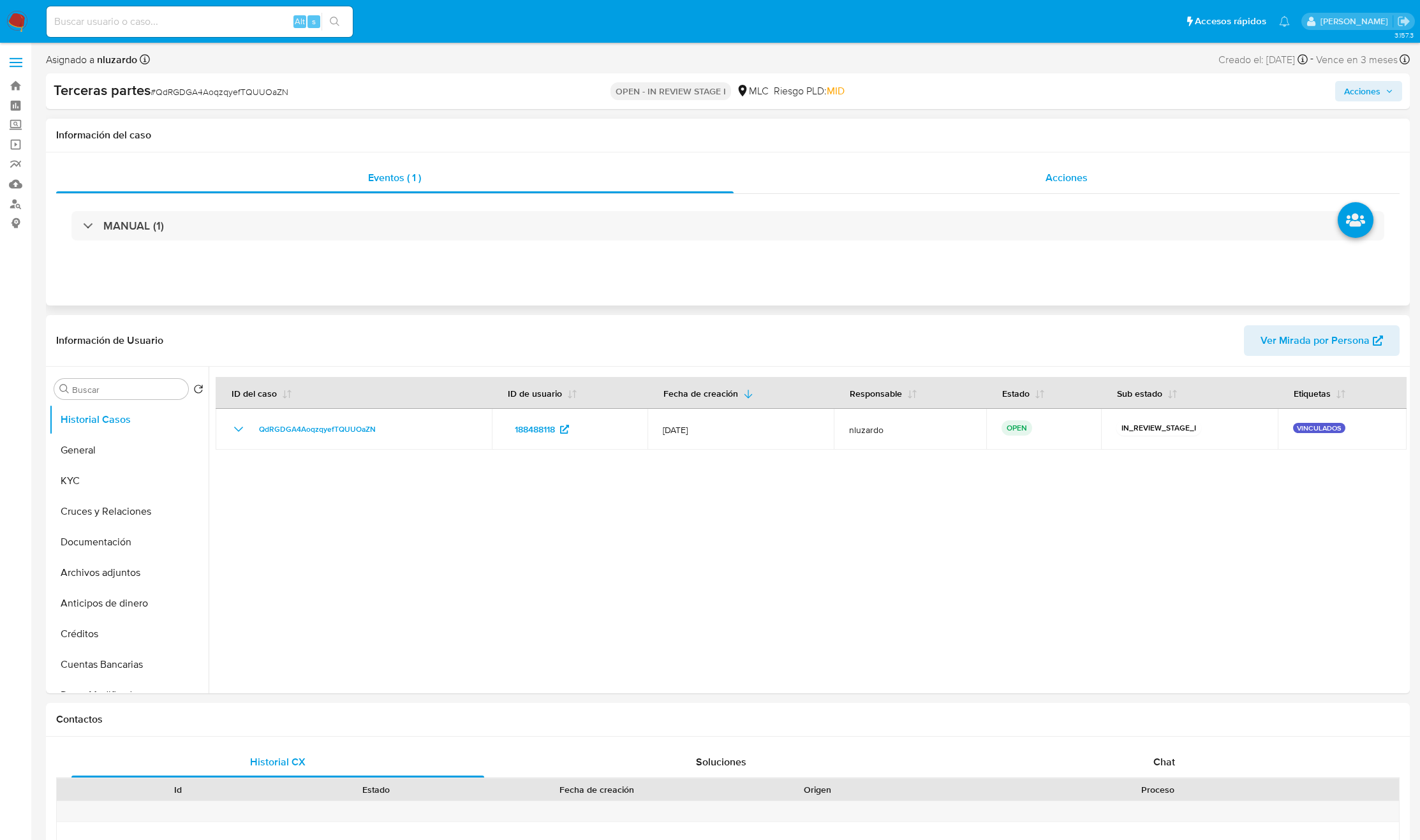
click at [1053, 182] on span "Acciones" at bounding box center [1067, 177] width 42 height 15
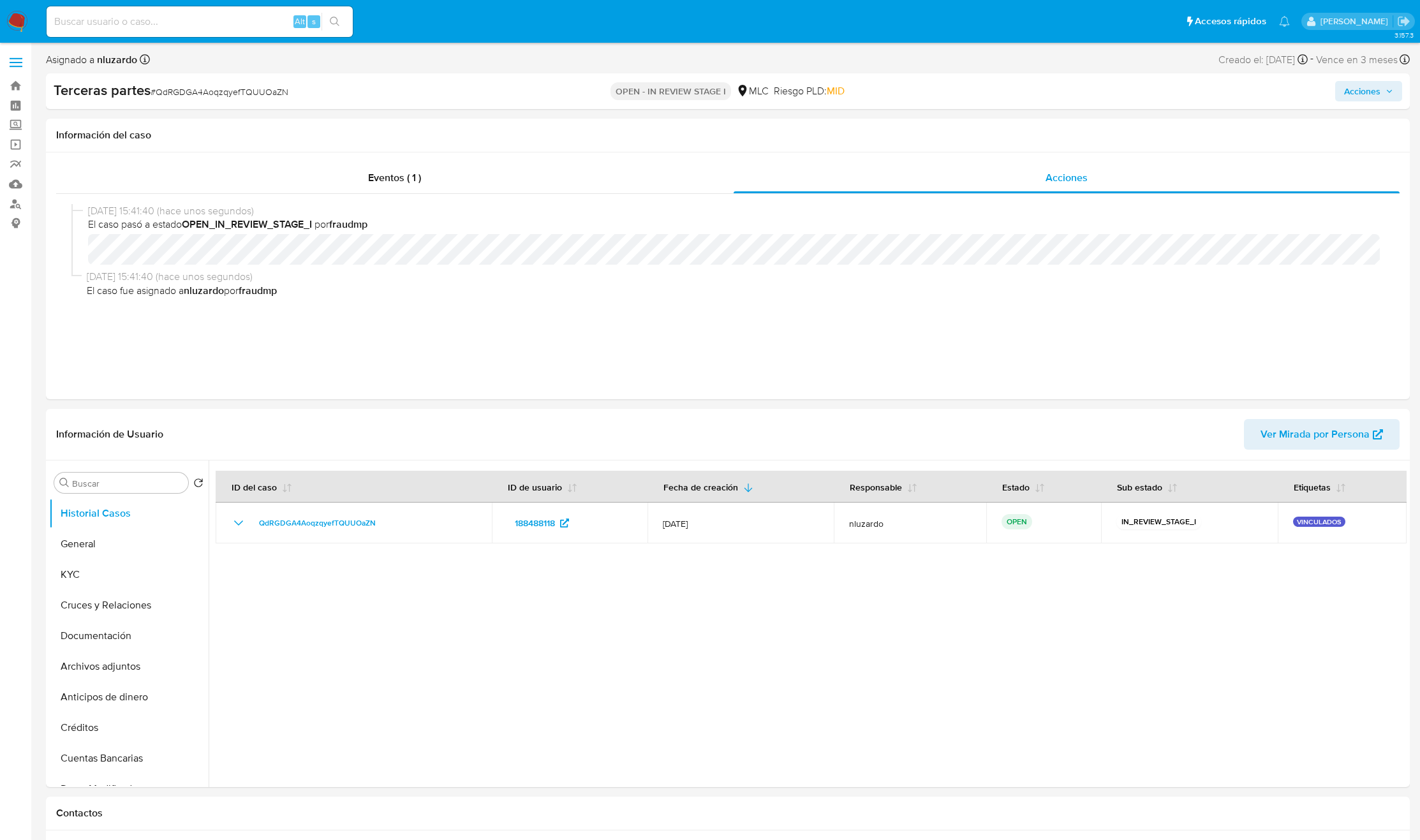
click at [1368, 89] on span "Acciones" at bounding box center [1362, 91] width 36 height 20
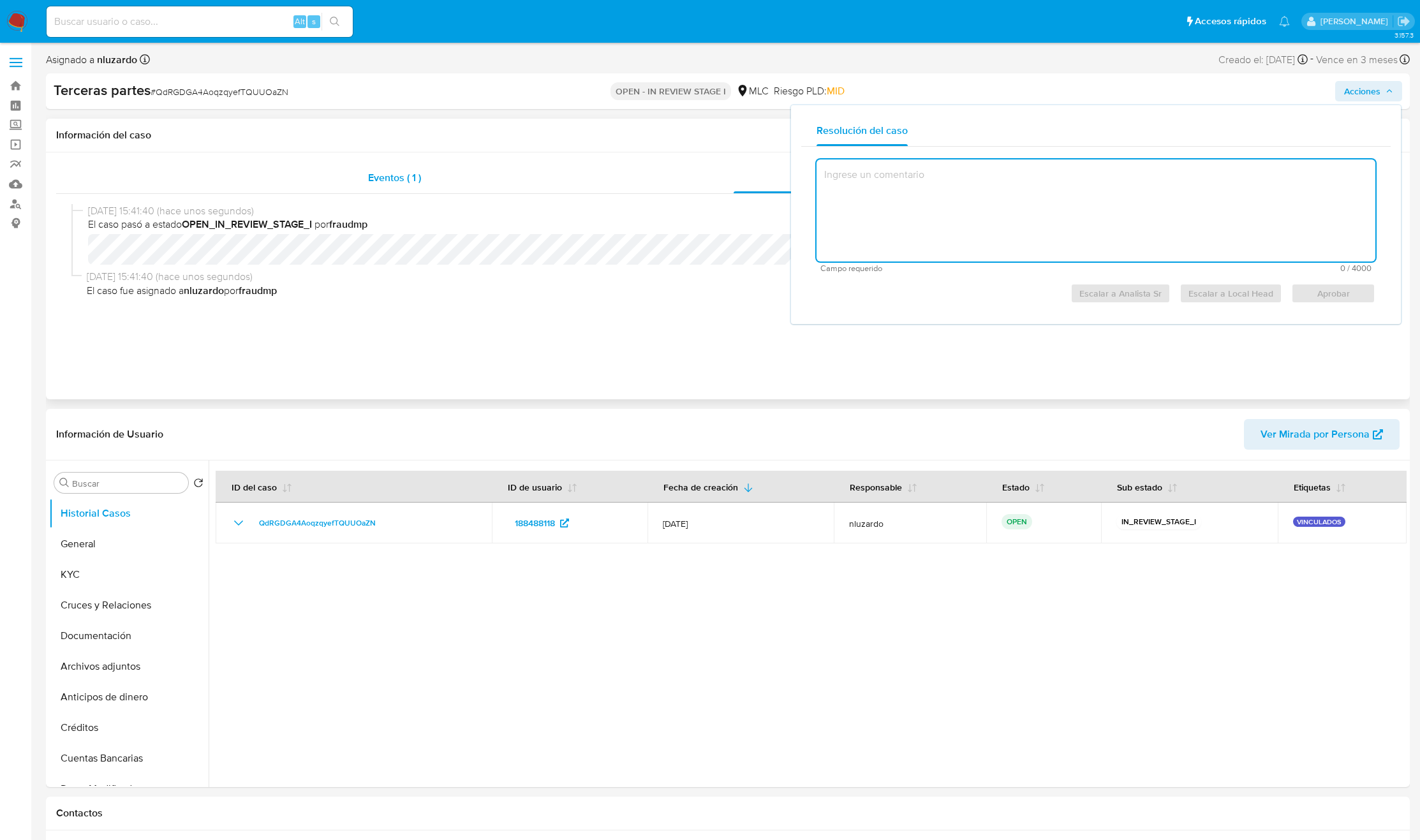
click at [626, 165] on div "Eventos ( 1 )" at bounding box center [395, 177] width 677 height 31
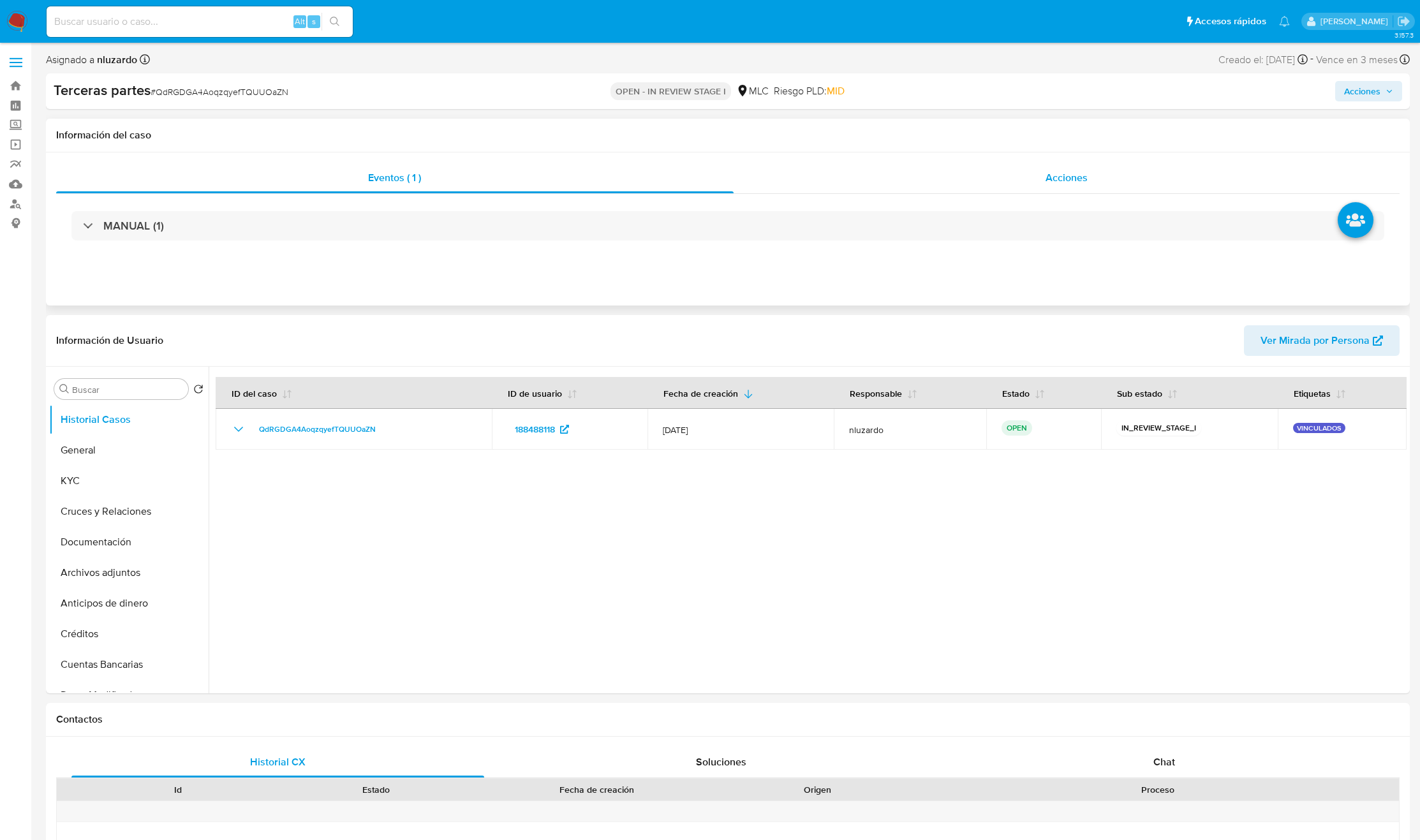
click at [1152, 166] on div "Acciones" at bounding box center [1066, 177] width 666 height 31
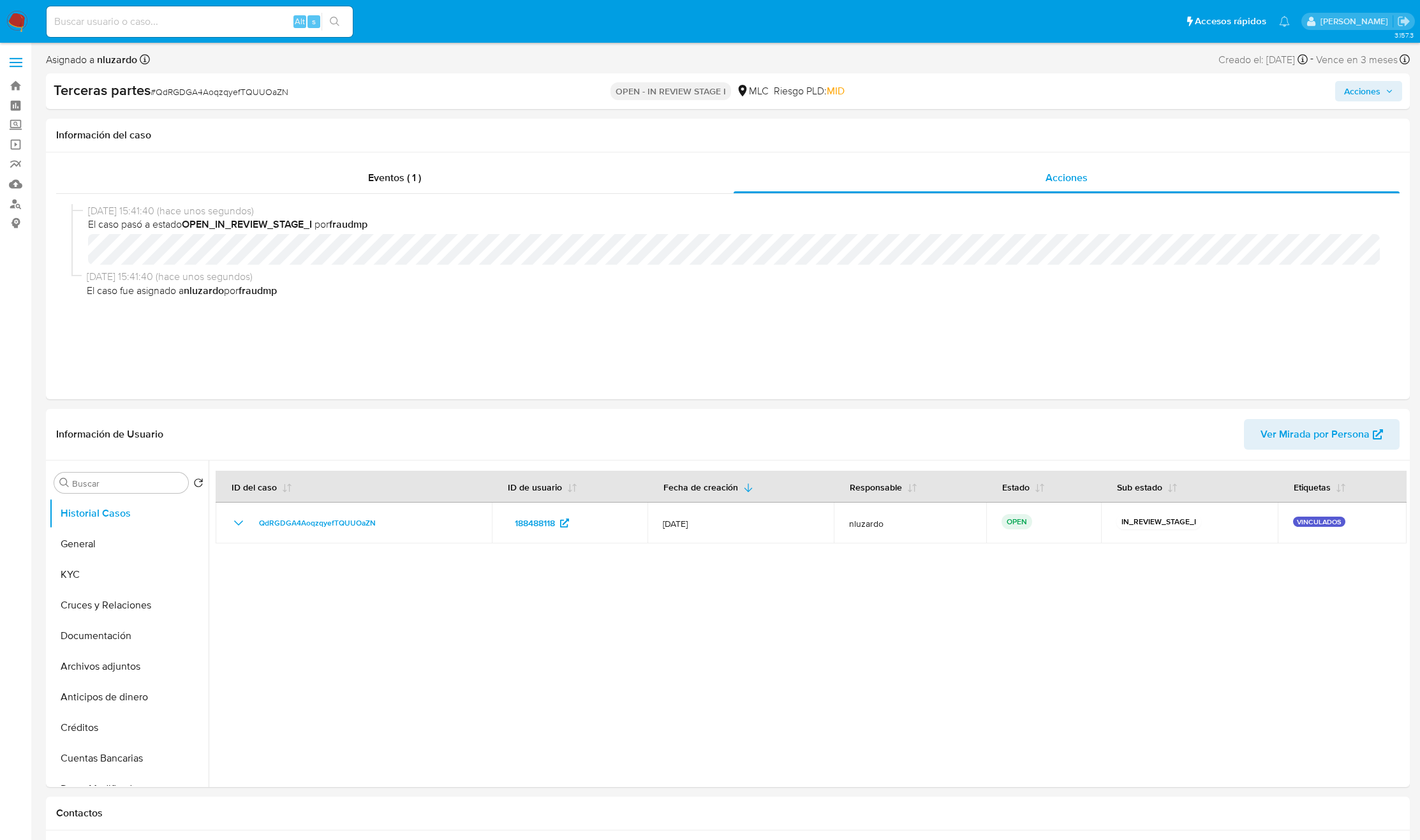
click at [1359, 94] on span "Acciones" at bounding box center [1362, 91] width 36 height 20
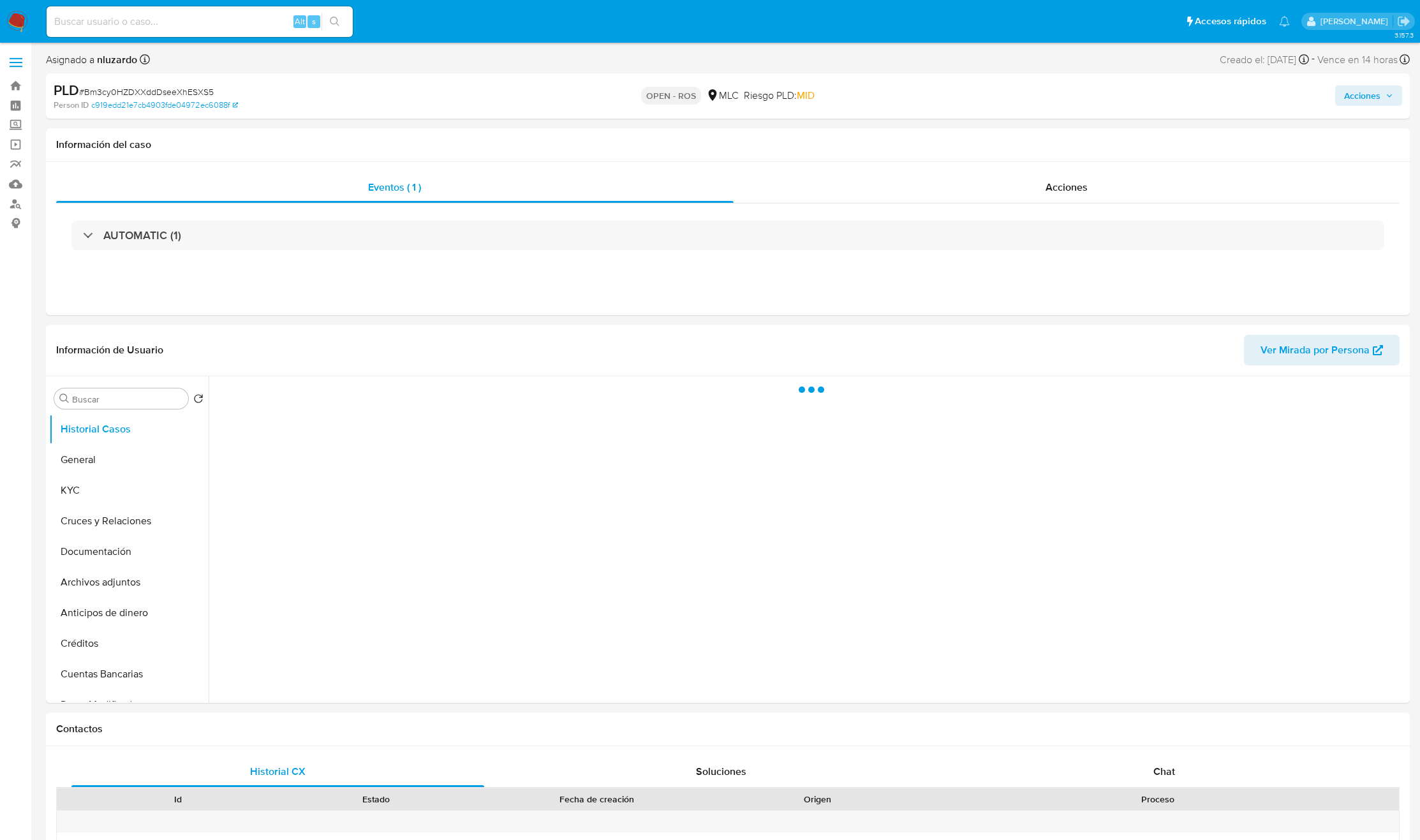
select select "10"
